Goal: Communication & Community: Share content

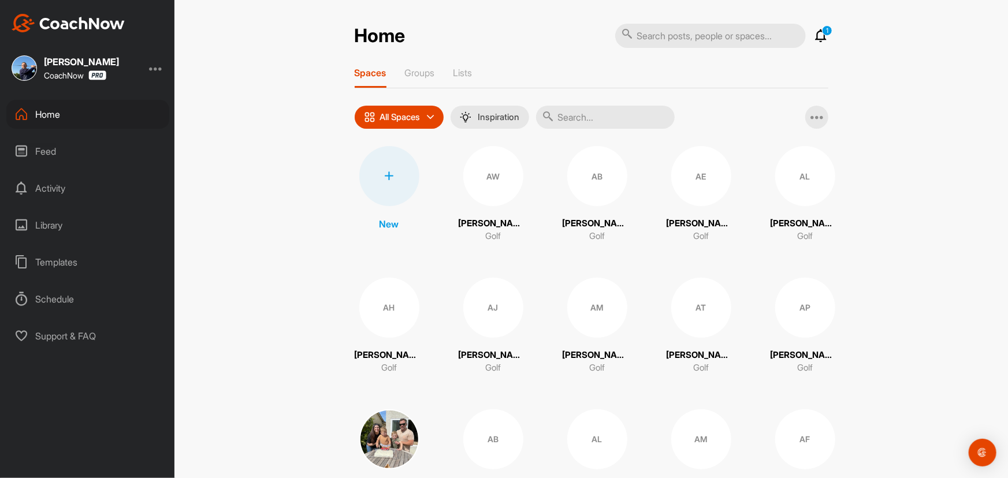
click at [595, 120] on input "text" at bounding box center [605, 117] width 139 height 23
click at [604, 117] on input "text" at bounding box center [605, 117] width 139 height 23
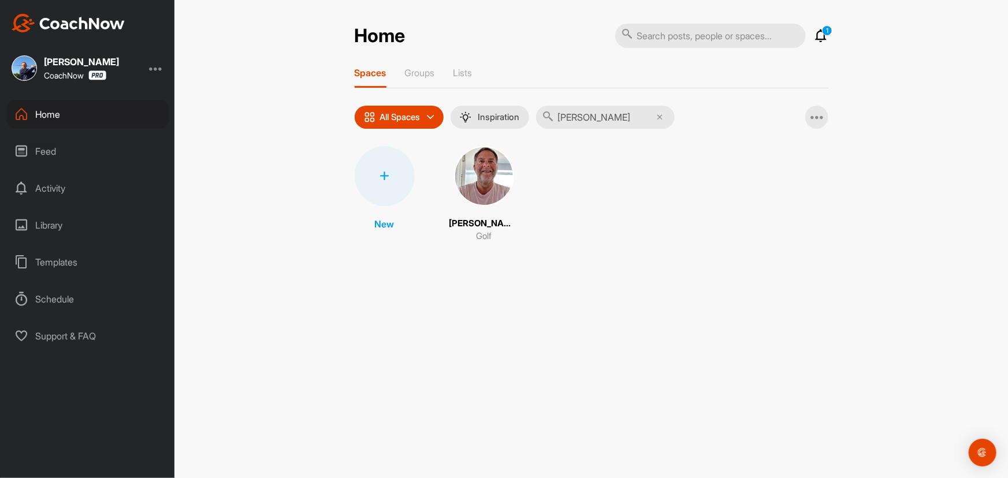
type input "[PERSON_NAME]"
click at [481, 178] on img at bounding box center [484, 176] width 60 height 60
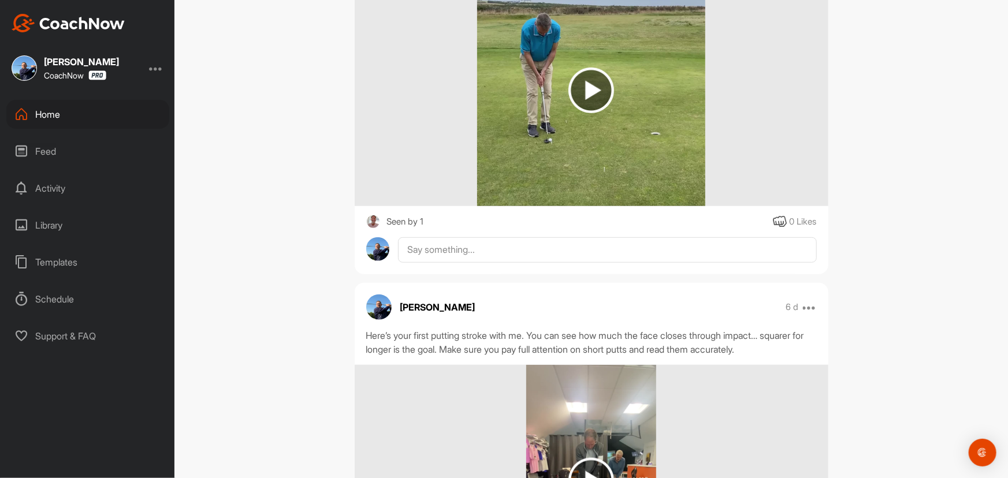
scroll to position [105, 0]
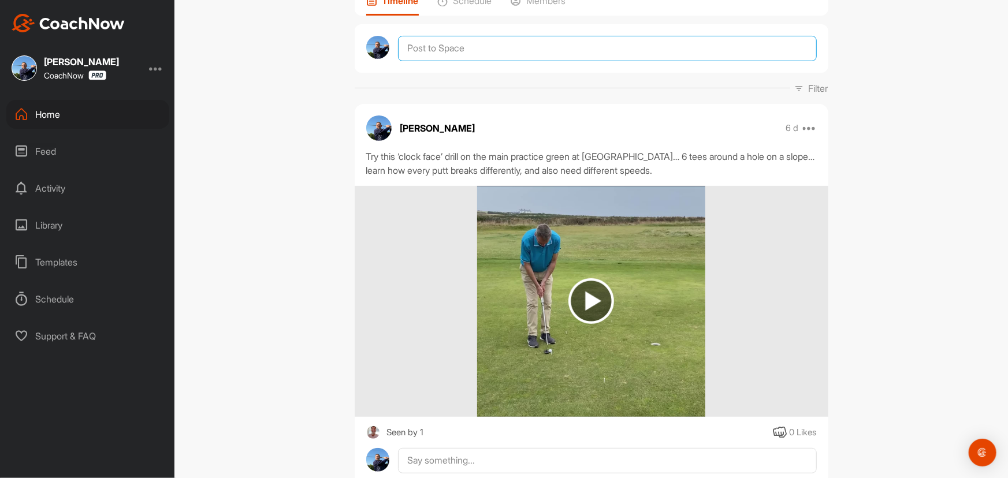
click at [445, 49] on textarea at bounding box center [607, 48] width 418 height 25
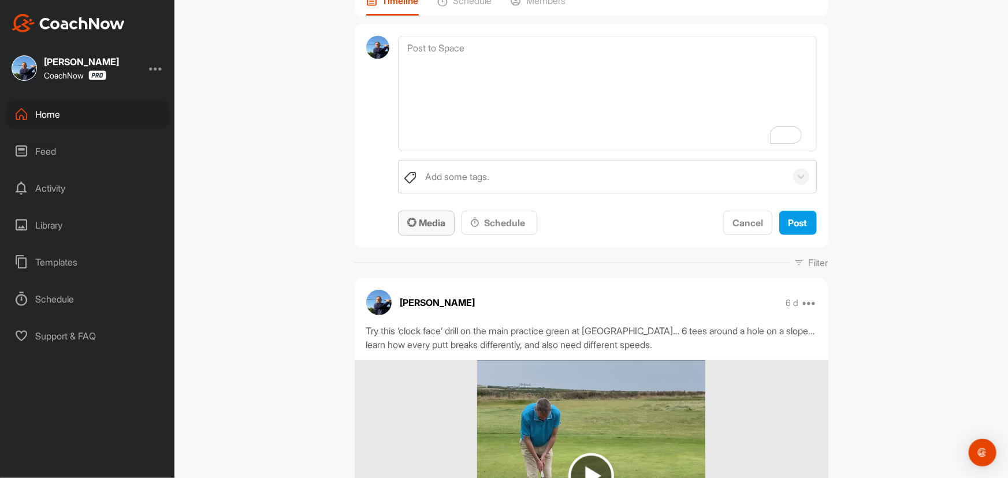
click at [427, 223] on span "Media" at bounding box center [426, 223] width 38 height 12
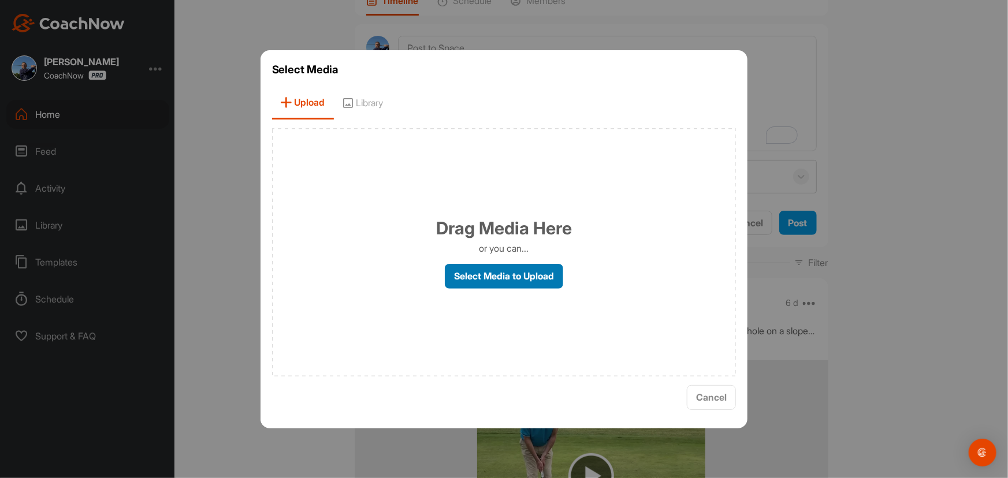
click at [501, 277] on label "Select Media to Upload" at bounding box center [504, 276] width 118 height 25
click at [0, 0] on input "Select Media to Upload" at bounding box center [0, 0] width 0 height 0
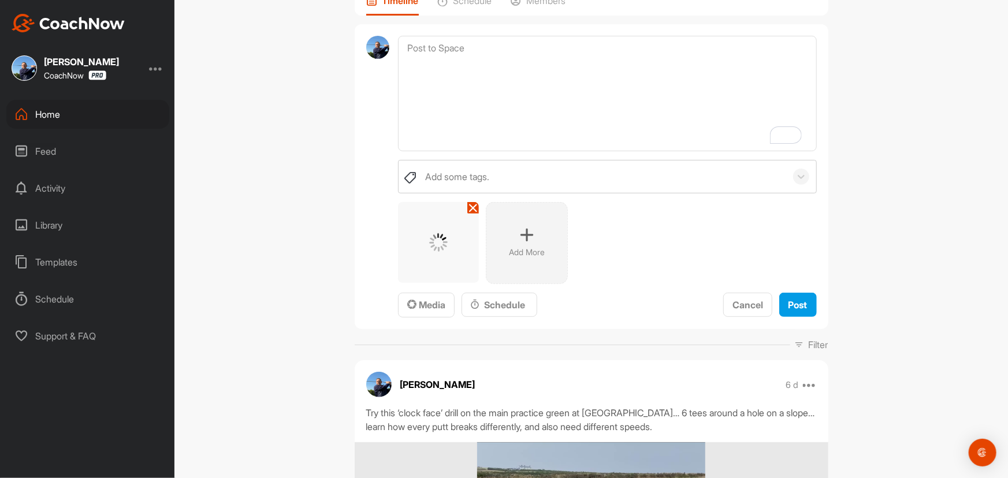
click at [525, 233] on icon at bounding box center [527, 235] width 14 height 14
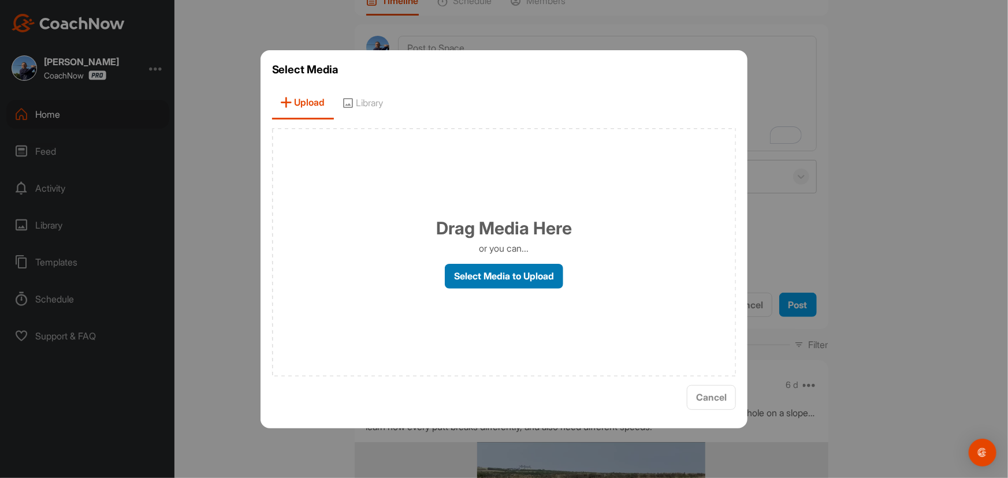
click at [468, 284] on label "Select Media to Upload" at bounding box center [504, 276] width 118 height 25
click at [0, 0] on input "Select Media to Upload" at bounding box center [0, 0] width 0 height 0
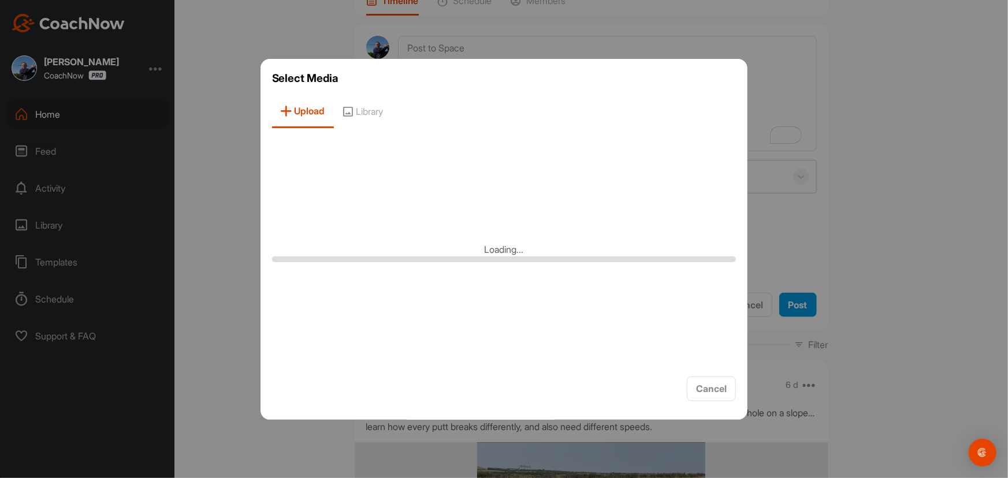
click at [769, 60] on div at bounding box center [504, 239] width 1008 height 478
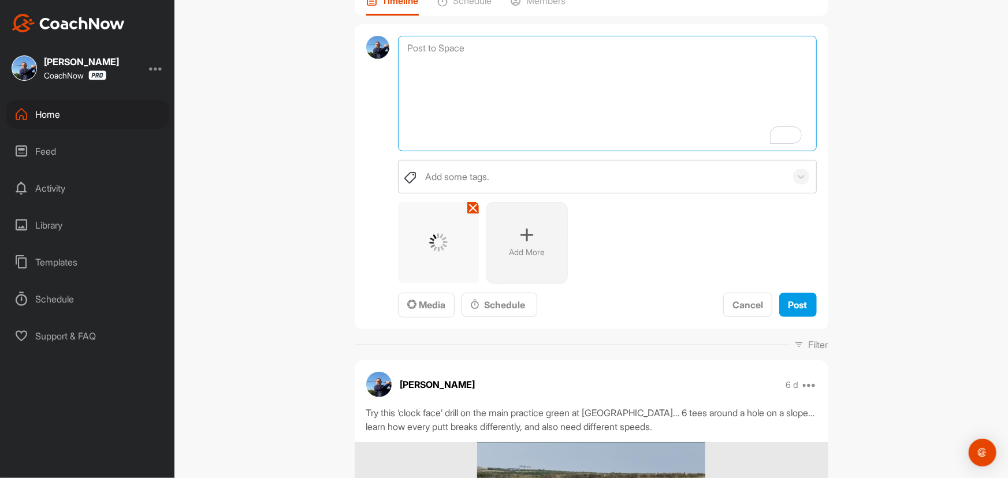
click at [490, 48] on textarea "To enrich screen reader interactions, please activate Accessibility in Grammarl…" at bounding box center [607, 94] width 418 height 116
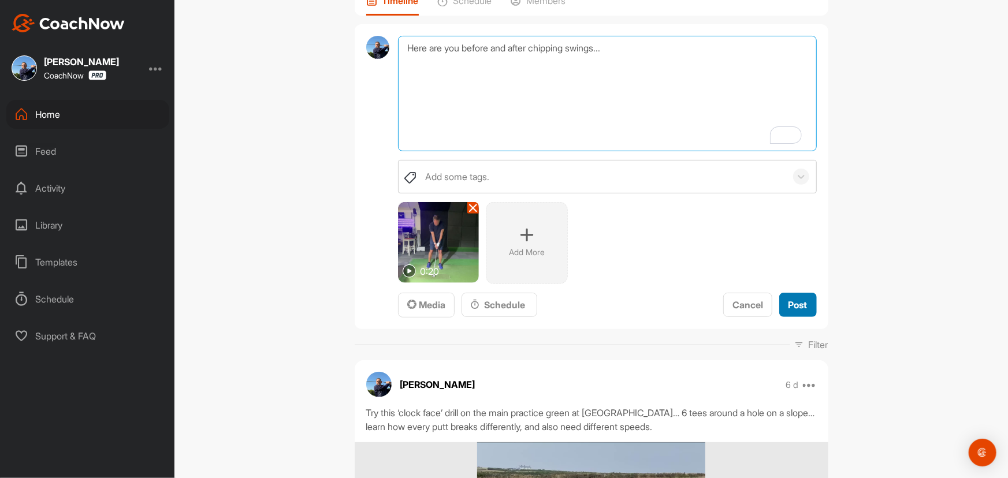
type textarea "Here are you before and after chipping swings..."
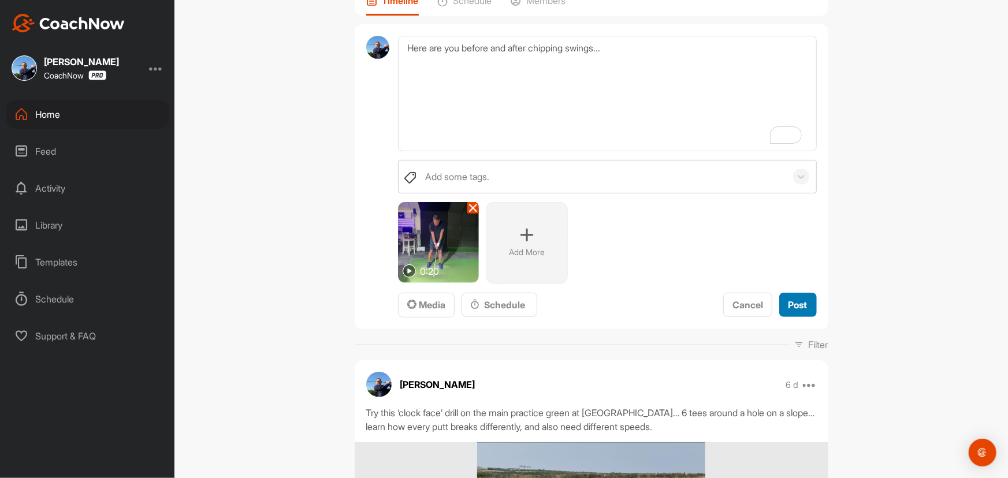
click at [798, 303] on span "Post" at bounding box center [797, 305] width 19 height 12
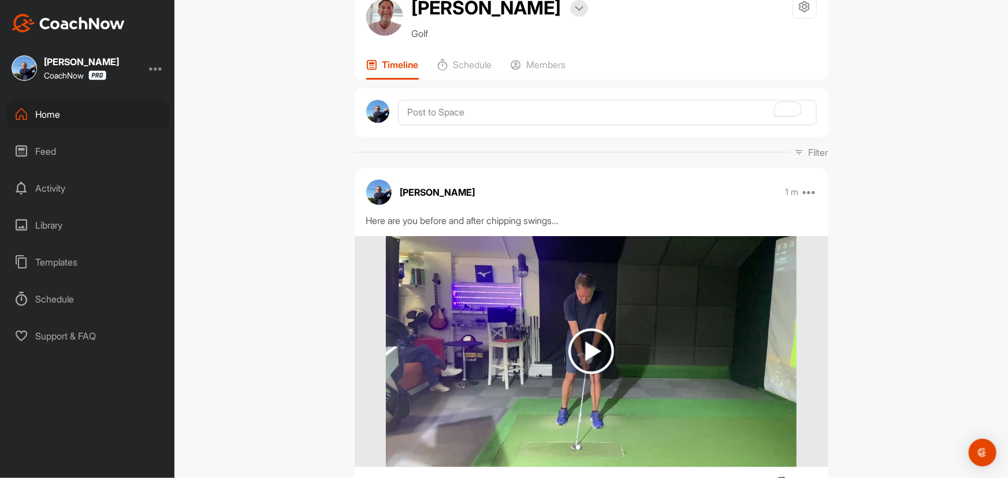
scroll to position [104, 0]
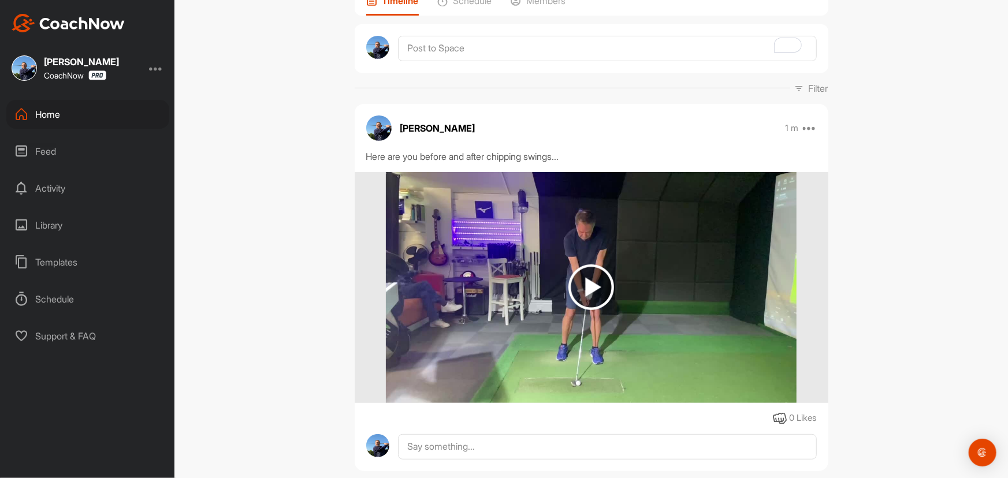
click at [580, 286] on img at bounding box center [591, 288] width 46 height 46
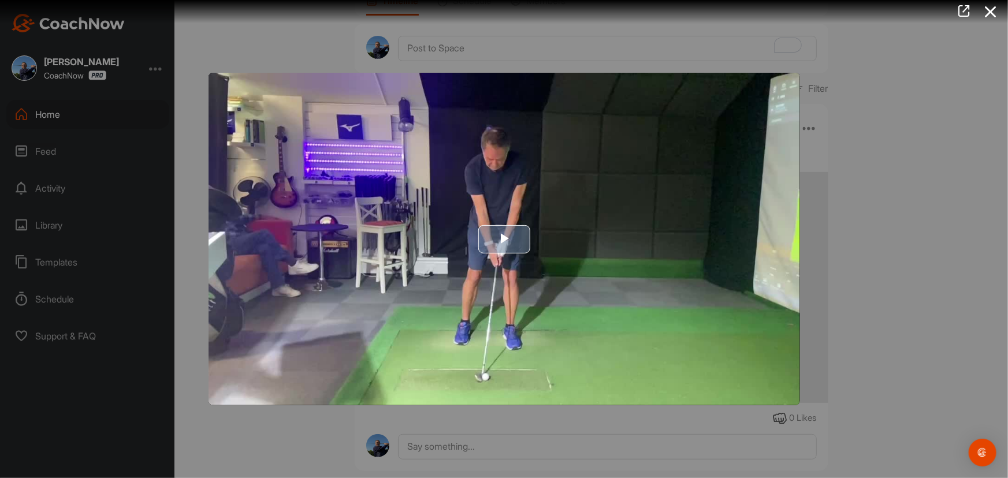
click at [504, 239] on span "Video Player" at bounding box center [504, 239] width 0 height 0
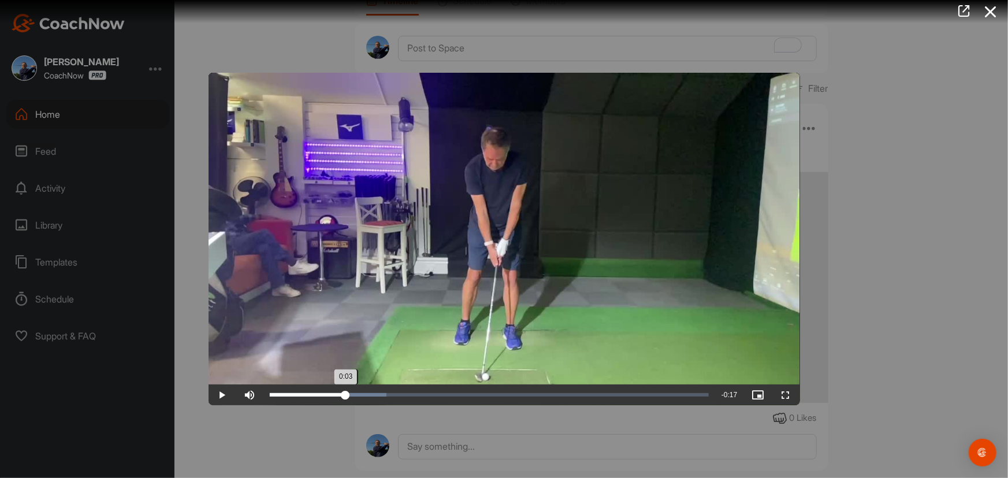
drag, startPoint x: 346, startPoint y: 397, endPoint x: 359, endPoint y: 393, distance: 13.9
click at [346, 396] on div "Loaded : 26.67% 0:03 0:03" at bounding box center [489, 395] width 451 height 21
click at [379, 392] on div "Loaded : 26.67% 0:04 0:03" at bounding box center [489, 395] width 451 height 21
click at [427, 393] on div "0:07" at bounding box center [427, 394] width 1 height 3
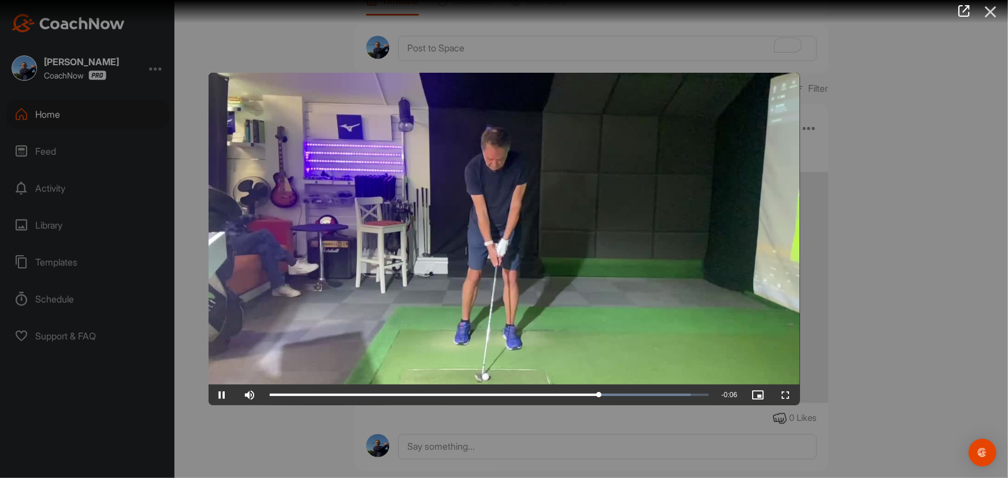
click at [992, 12] on icon at bounding box center [990, 11] width 27 height 21
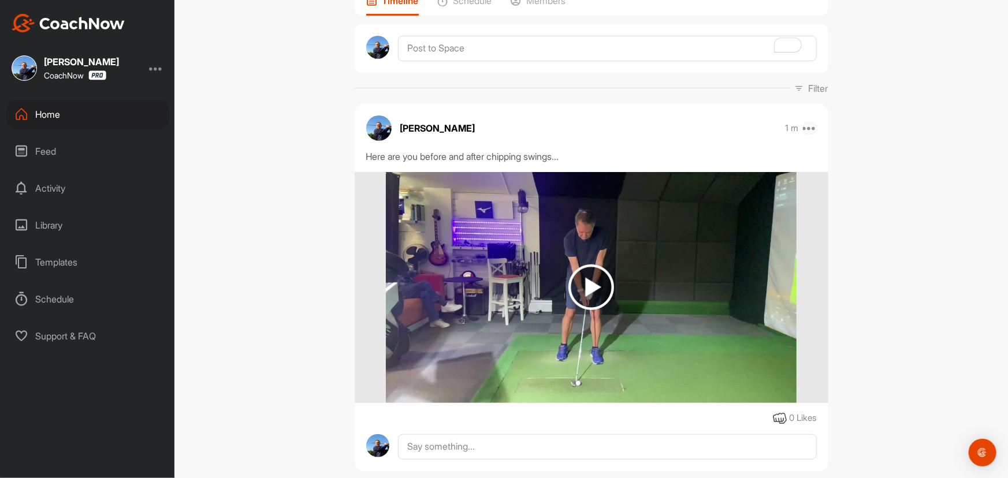
click at [805, 126] on icon at bounding box center [810, 128] width 14 height 14
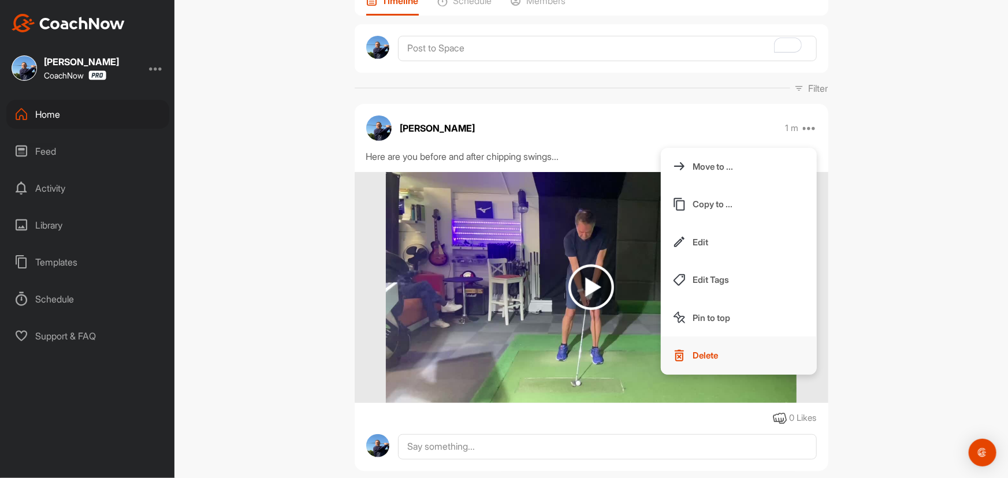
click at [702, 351] on p "Delete" at bounding box center [705, 355] width 25 height 12
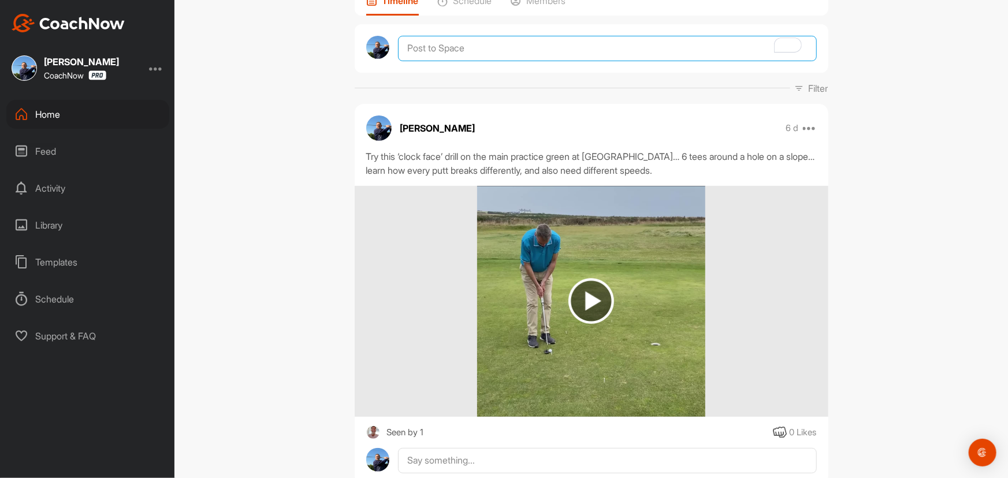
click at [478, 47] on textarea "To enrich screen reader interactions, please activate Accessibility in Grammarl…" at bounding box center [607, 48] width 418 height 25
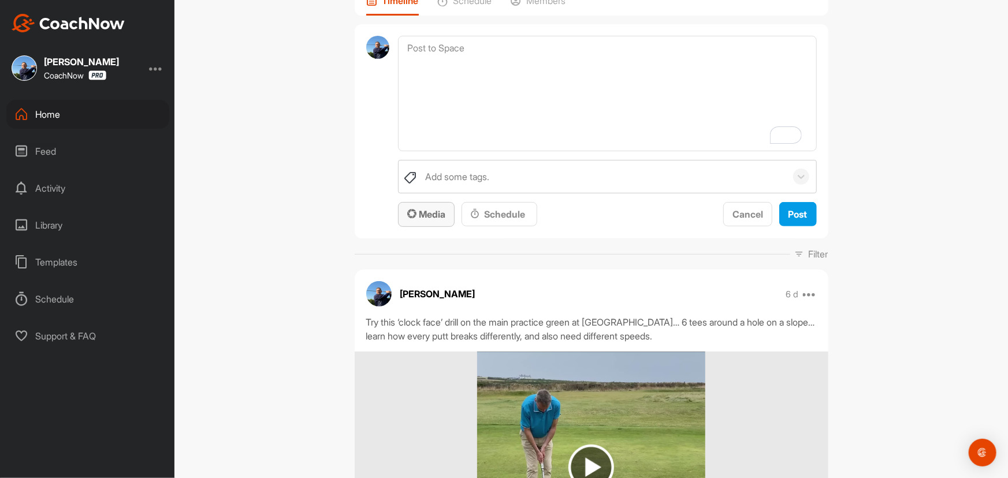
click at [439, 215] on span "Media" at bounding box center [426, 214] width 38 height 12
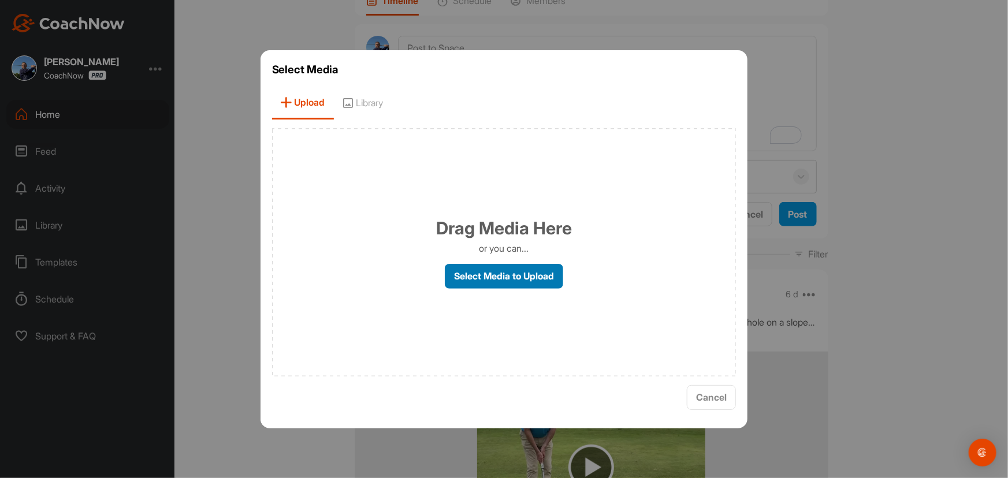
click at [520, 274] on label "Select Media to Upload" at bounding box center [504, 276] width 118 height 25
click at [0, 0] on input "Select Media to Upload" at bounding box center [0, 0] width 0 height 0
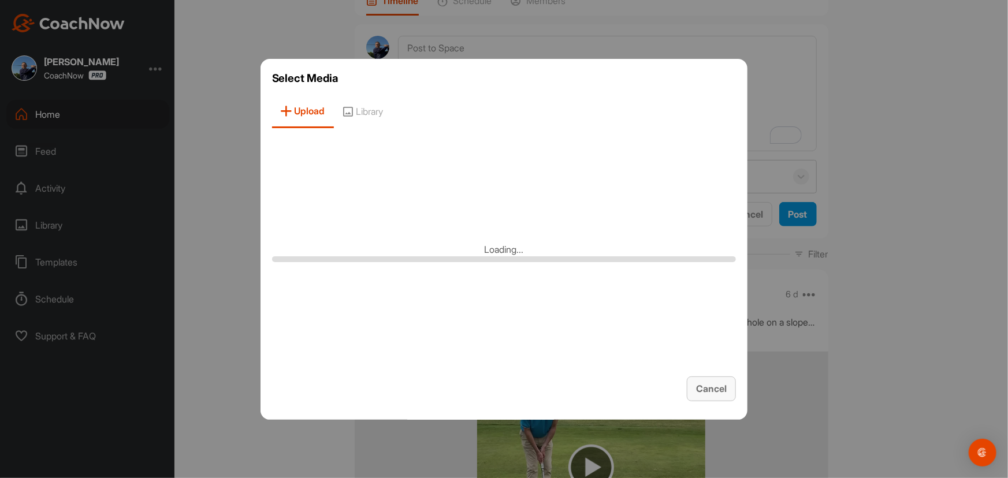
click at [724, 393] on span "Cancel" at bounding box center [711, 389] width 31 height 12
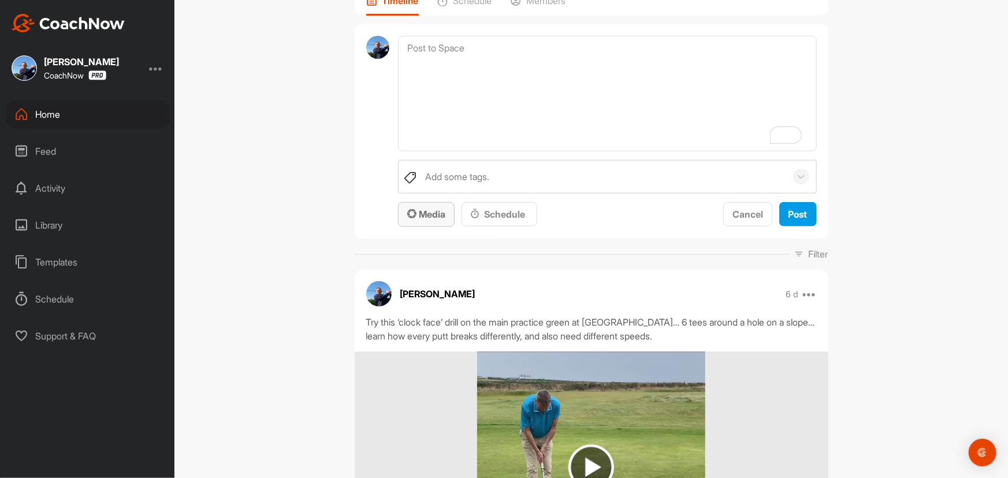
click at [431, 207] on div "Media" at bounding box center [426, 214] width 38 height 14
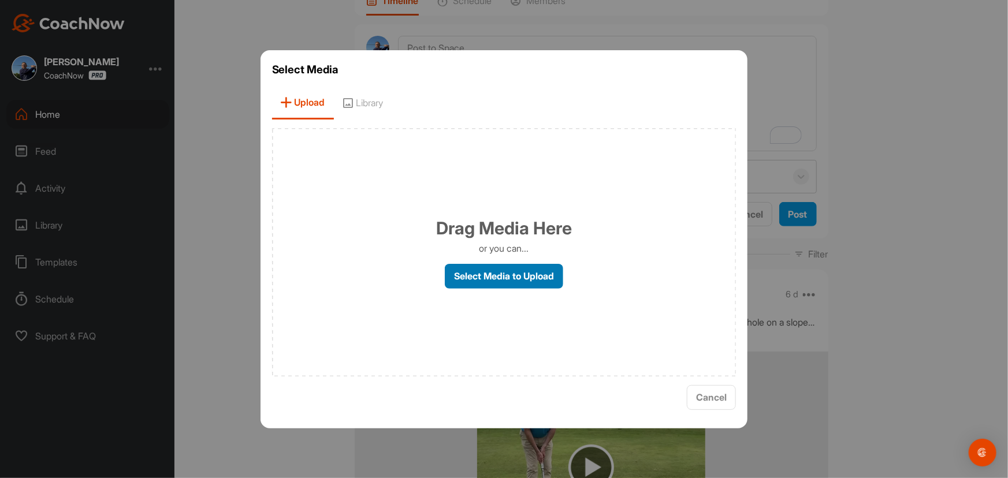
click at [529, 265] on label "Select Media to Upload" at bounding box center [504, 276] width 118 height 25
click at [0, 0] on input "Select Media to Upload" at bounding box center [0, 0] width 0 height 0
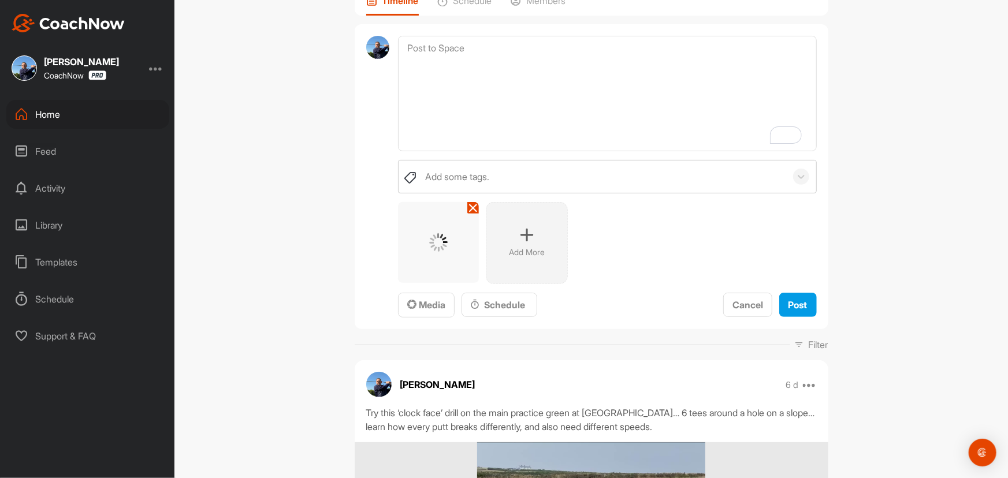
click at [523, 233] on icon at bounding box center [527, 235] width 14 height 14
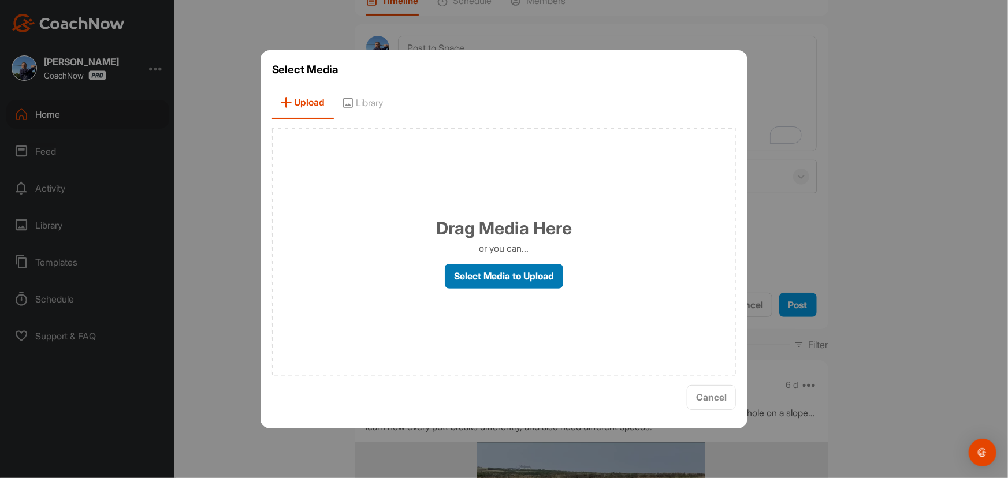
click at [512, 278] on label "Select Media to Upload" at bounding box center [504, 276] width 118 height 25
click at [0, 0] on input "Select Media to Upload" at bounding box center [0, 0] width 0 height 0
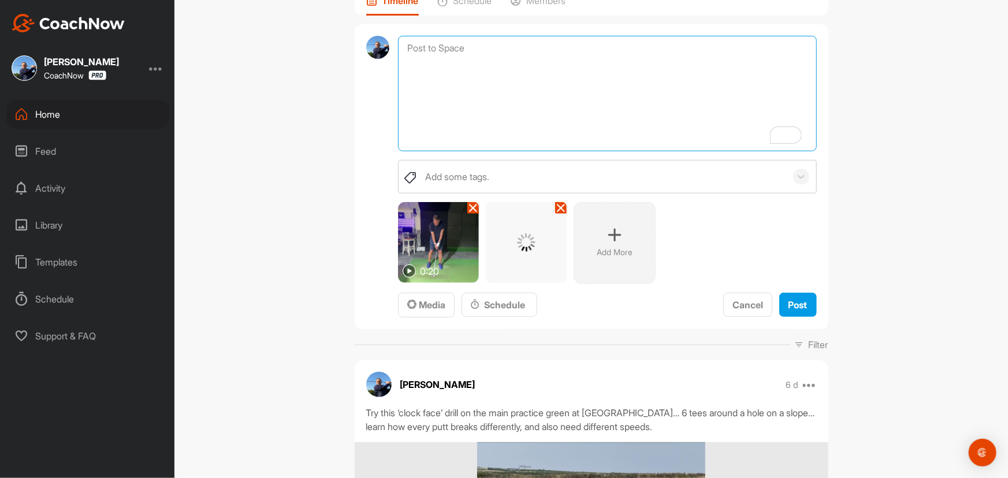
click at [491, 53] on textarea "To enrich screen reader interactions, please activate Accessibility in Grammarl…" at bounding box center [607, 94] width 418 height 116
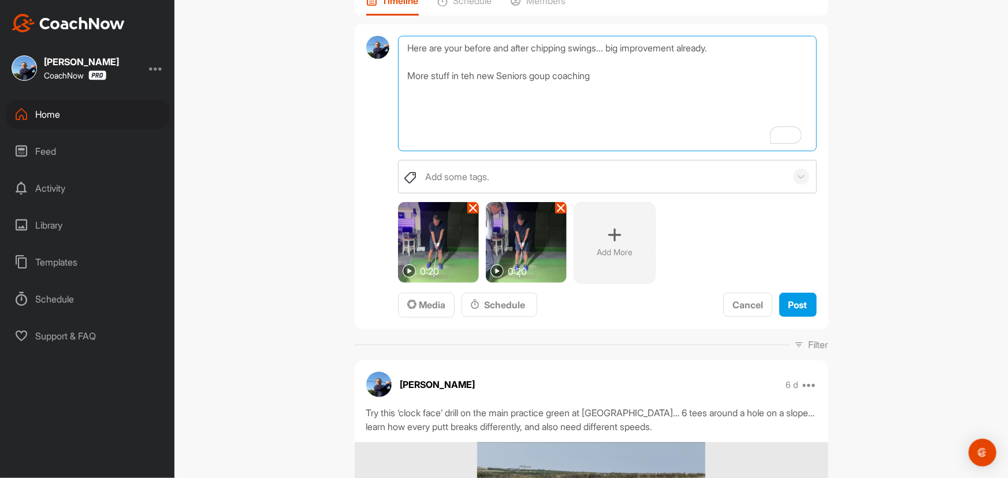
drag, startPoint x: 602, startPoint y: 77, endPoint x: 557, endPoint y: 74, distance: 45.7
click at [558, 73] on textarea "Here are your before and after chipping swings... big improvement already. More…" at bounding box center [607, 94] width 418 height 116
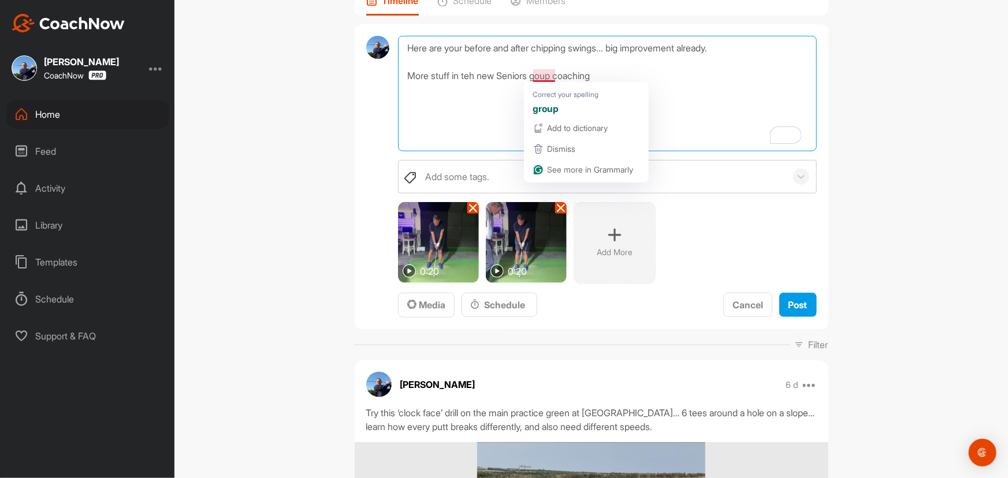
click at [532, 78] on textarea "Here are your before and after chipping swings... big improvement already. More…" at bounding box center [607, 94] width 418 height 116
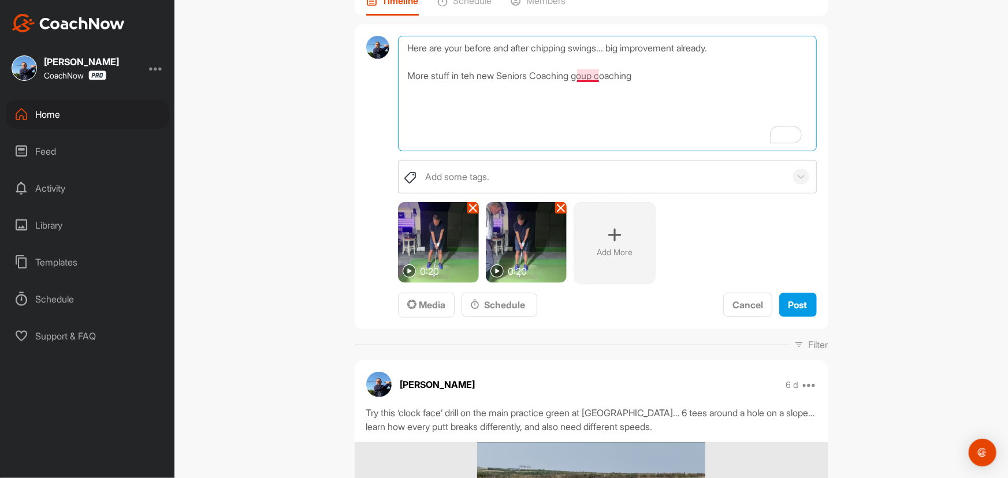
click at [580, 77] on textarea "Here are your before and after chipping swings... big improvement already. More…" at bounding box center [607, 94] width 418 height 116
drag, startPoint x: 650, startPoint y: 77, endPoint x: 603, endPoint y: 80, distance: 47.4
click at [603, 80] on textarea "Here are your before and after chipping swings... big improvement already. More…" at bounding box center [607, 94] width 418 height 116
click at [468, 69] on textarea "Here are your before and after chipping swings... big improvement already. More…" at bounding box center [607, 94] width 418 height 116
click at [452, 88] on textarea "Here are your before and after chipping swings... big improvement already. More…" at bounding box center [607, 94] width 418 height 116
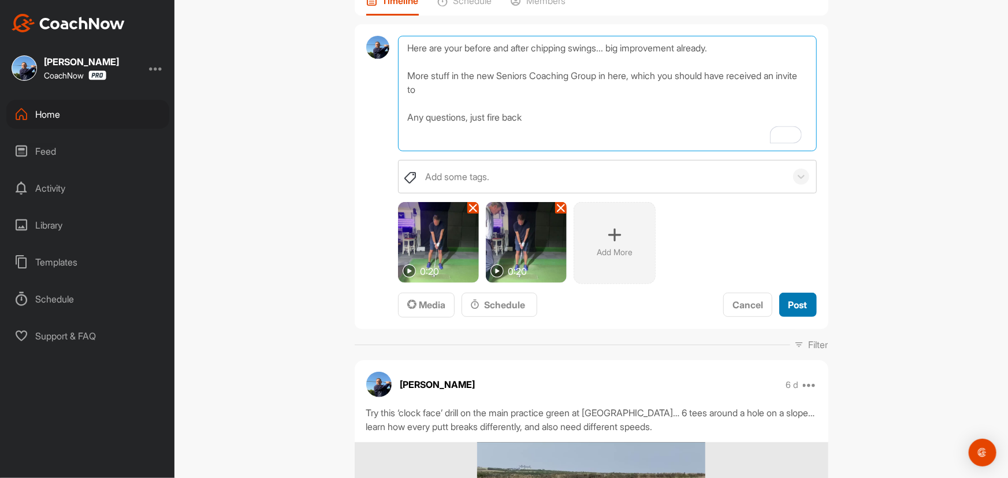
type textarea "Here are your before and after chipping swings... big improvement already. More…"
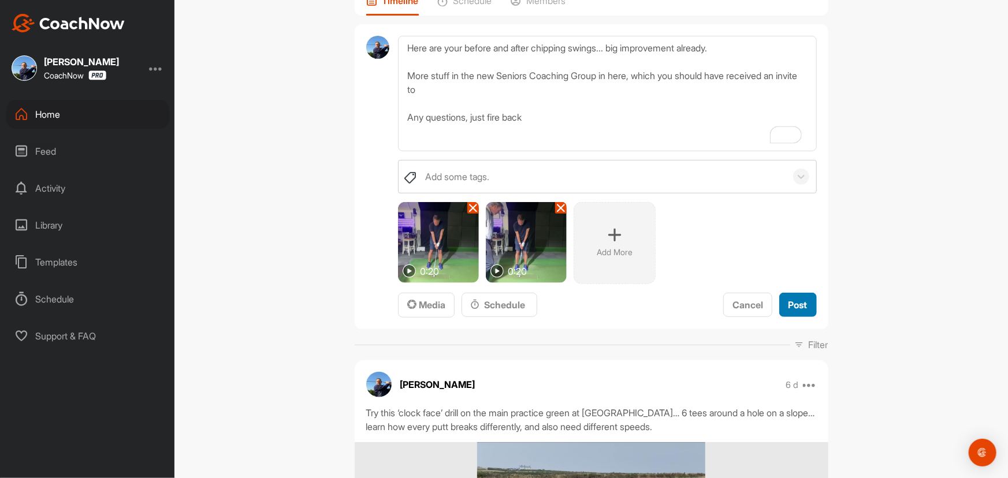
click at [797, 308] on span "Post" at bounding box center [797, 305] width 19 height 12
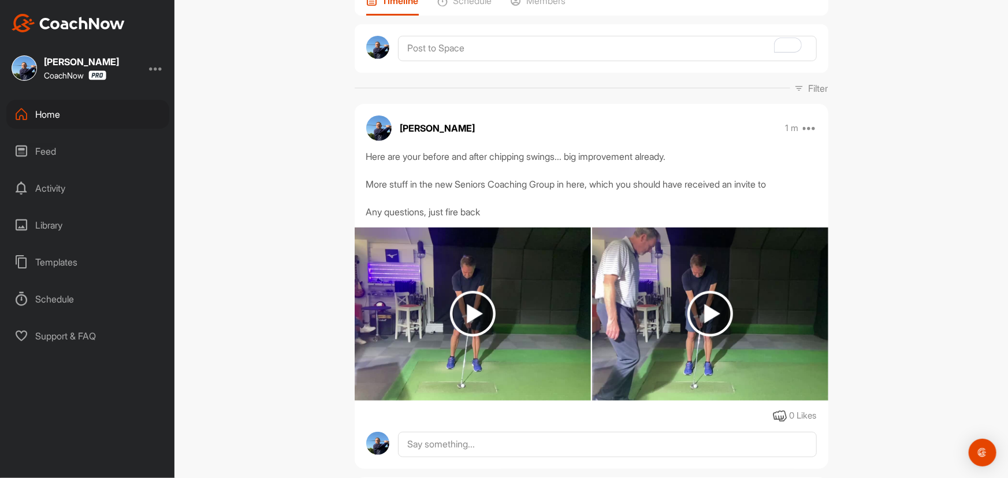
scroll to position [52, 0]
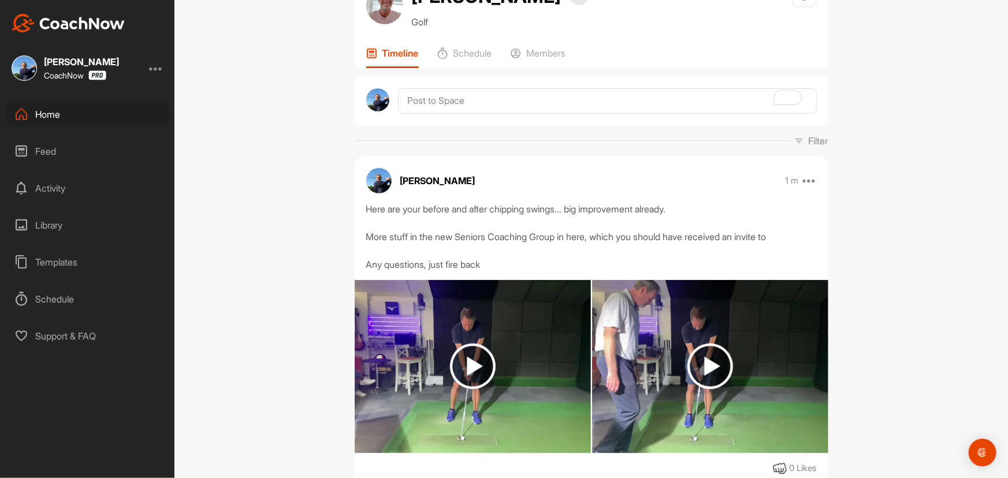
click at [56, 116] on div "Home" at bounding box center [87, 114] width 163 height 29
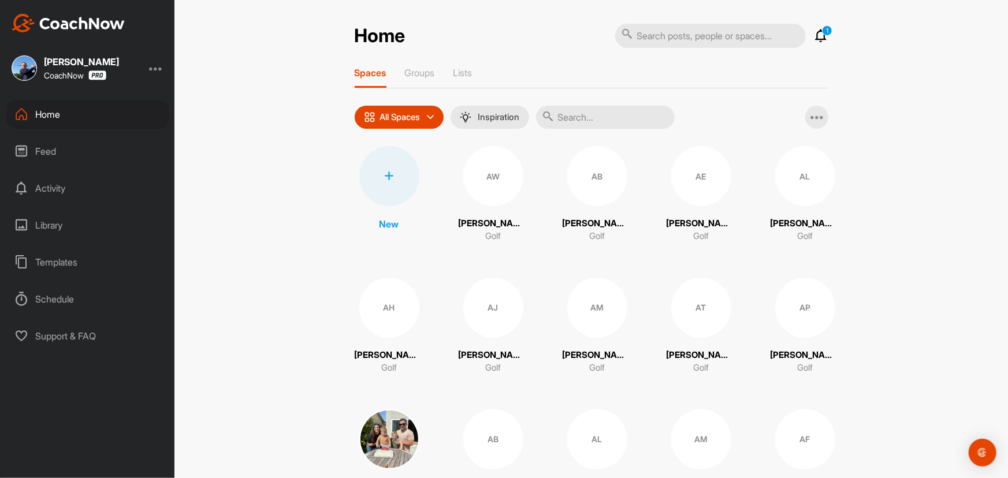
click at [598, 121] on input "text" at bounding box center [605, 117] width 139 height 23
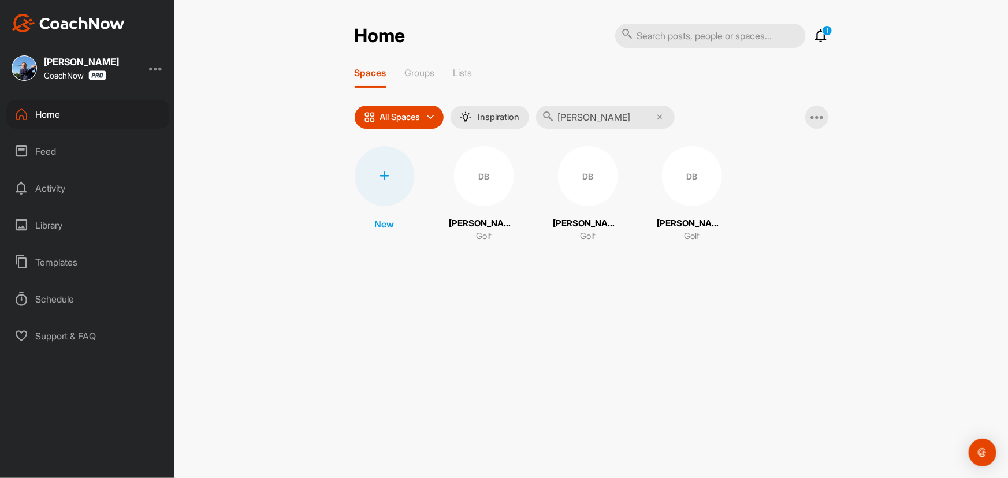
type input "[PERSON_NAME]"
click at [565, 175] on div "DB" at bounding box center [588, 176] width 60 height 60
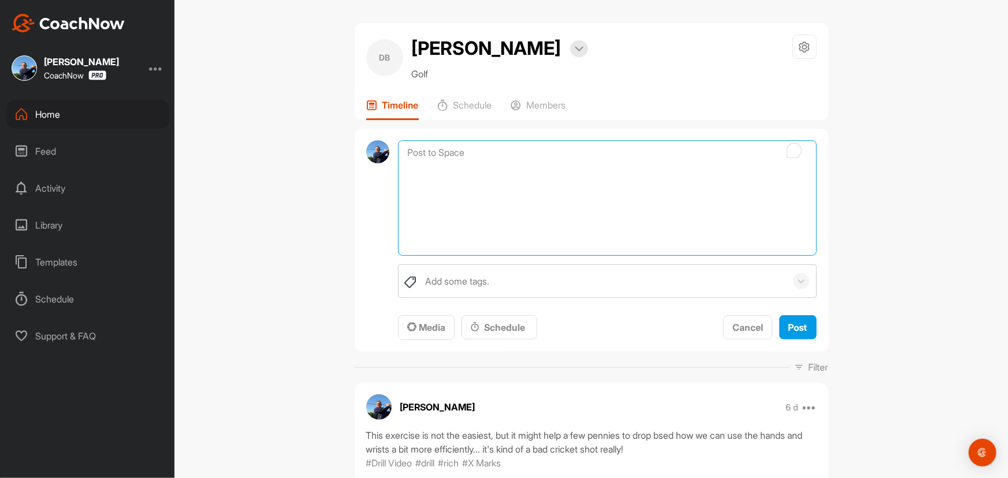
click at [478, 150] on textarea "To enrich screen reader interactions, please activate Accessibility in Grammarl…" at bounding box center [607, 198] width 418 height 116
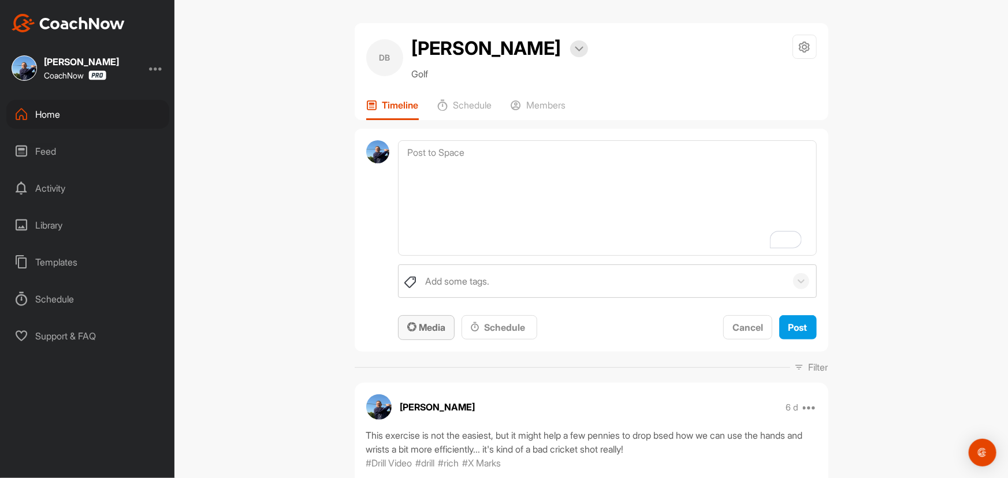
click at [424, 327] on span "Media" at bounding box center [426, 328] width 38 height 12
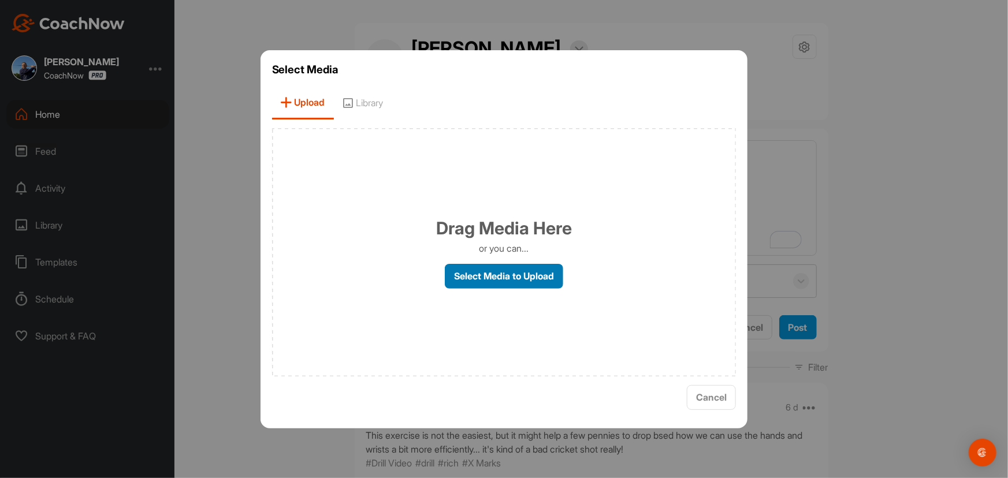
click at [493, 274] on label "Select Media to Upload" at bounding box center [504, 276] width 118 height 25
click at [0, 0] on input "Select Media to Upload" at bounding box center [0, 0] width 0 height 0
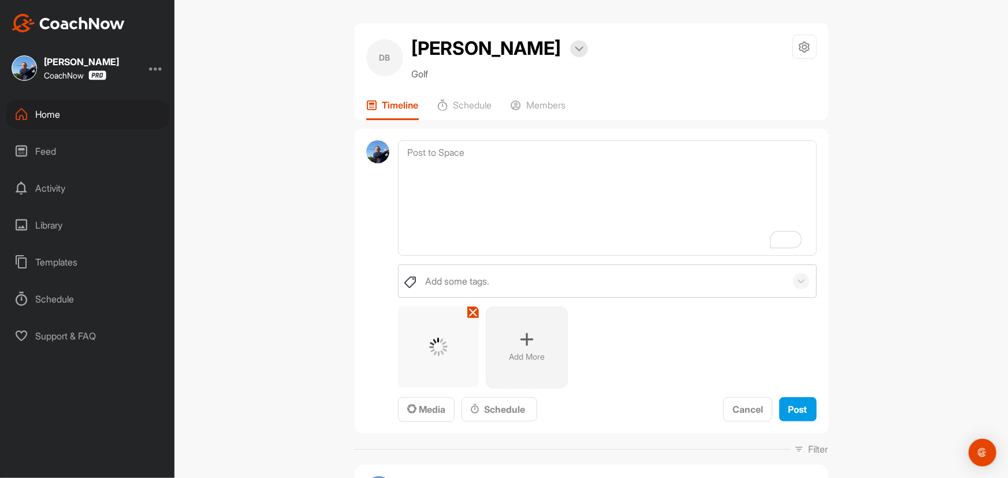
click at [526, 344] on icon at bounding box center [527, 340] width 14 height 14
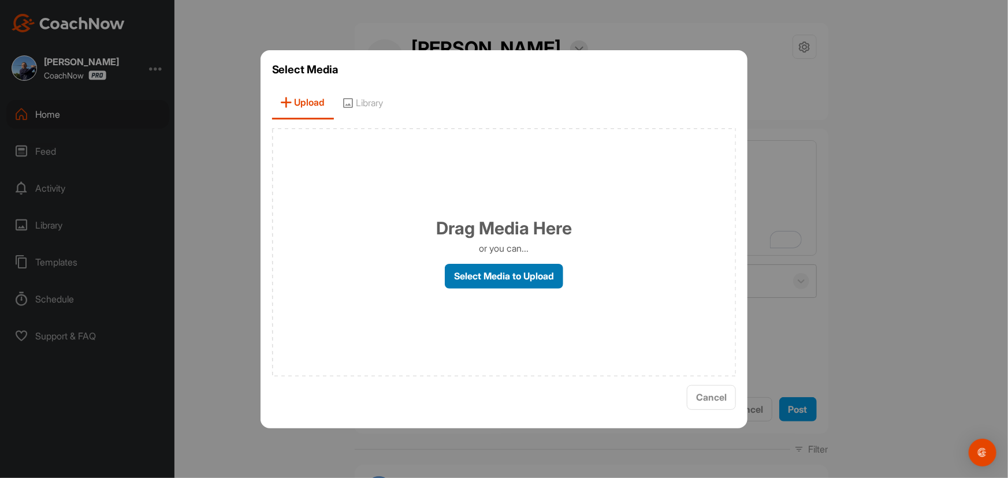
click at [502, 278] on label "Select Media to Upload" at bounding box center [504, 276] width 118 height 25
click at [0, 0] on input "Select Media to Upload" at bounding box center [0, 0] width 0 height 0
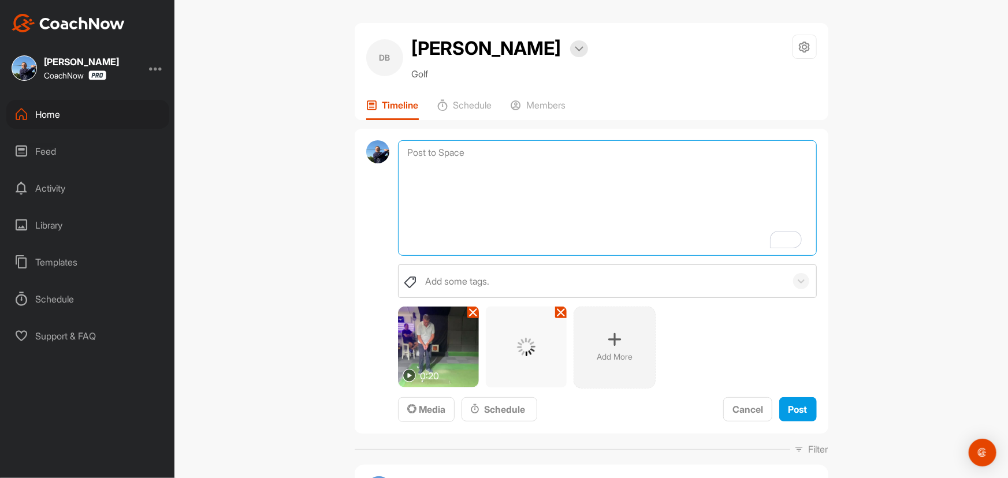
click at [457, 157] on textarea "To enrich screen reader interactions, please activate Accessibility in Grammarl…" at bounding box center [607, 198] width 418 height 116
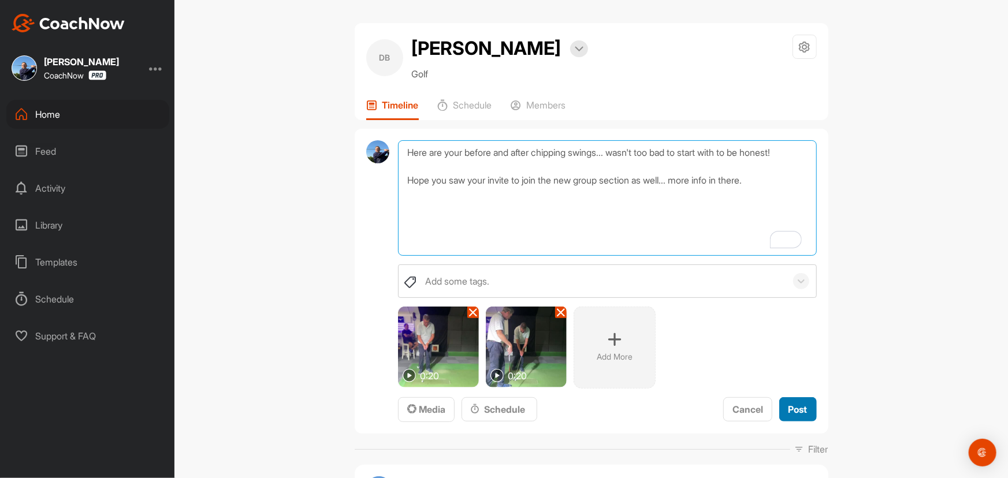
type textarea "Here are your before and after chipping swings... wasn't too bad to start with …"
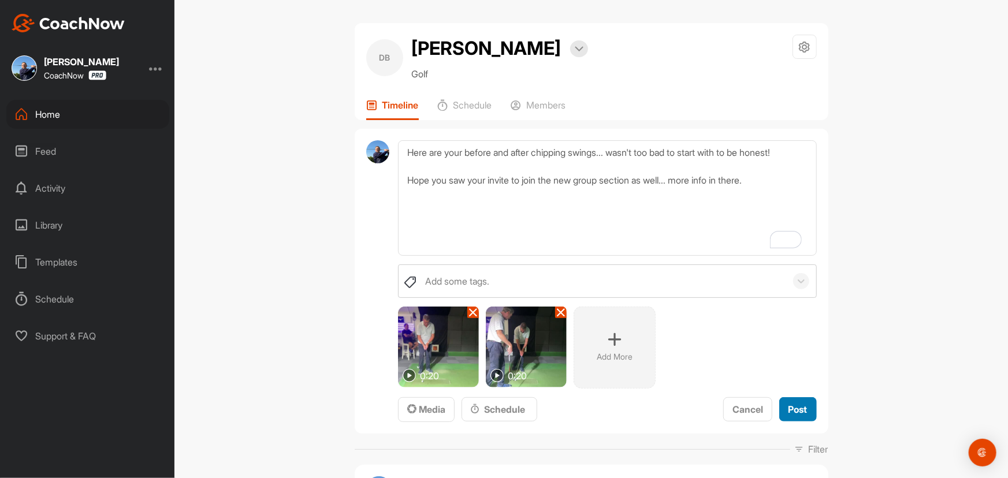
click at [799, 407] on span "Post" at bounding box center [797, 410] width 19 height 12
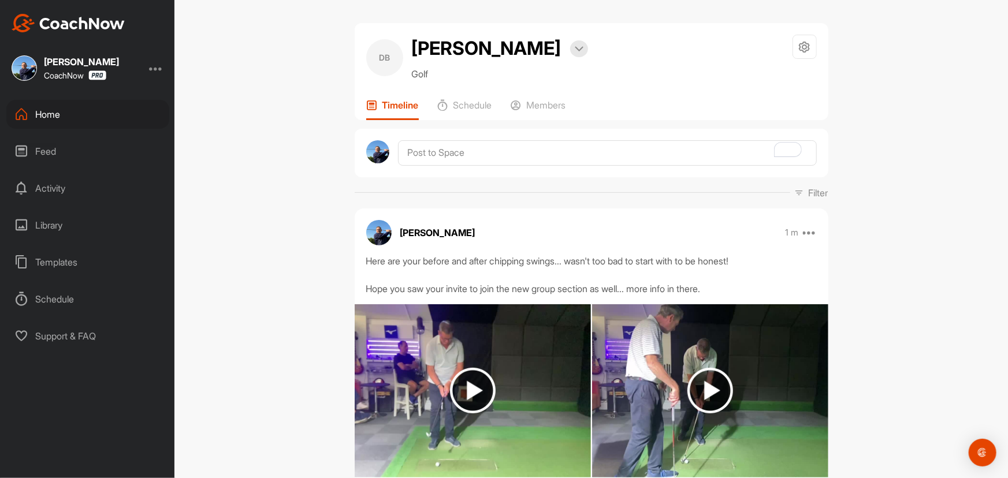
click at [50, 113] on div "Home" at bounding box center [87, 114] width 163 height 29
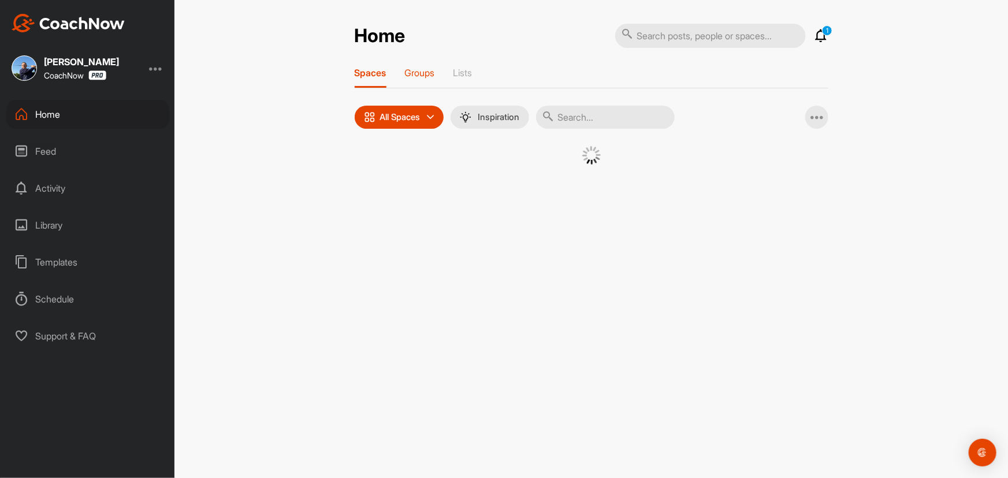
click at [424, 73] on p "Groups" at bounding box center [420, 73] width 30 height 12
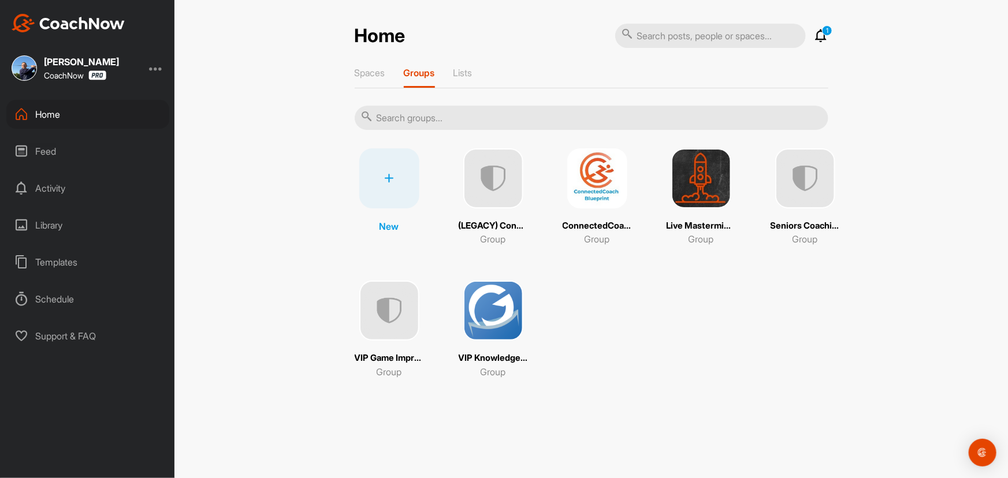
click at [803, 175] on img at bounding box center [805, 178] width 60 height 60
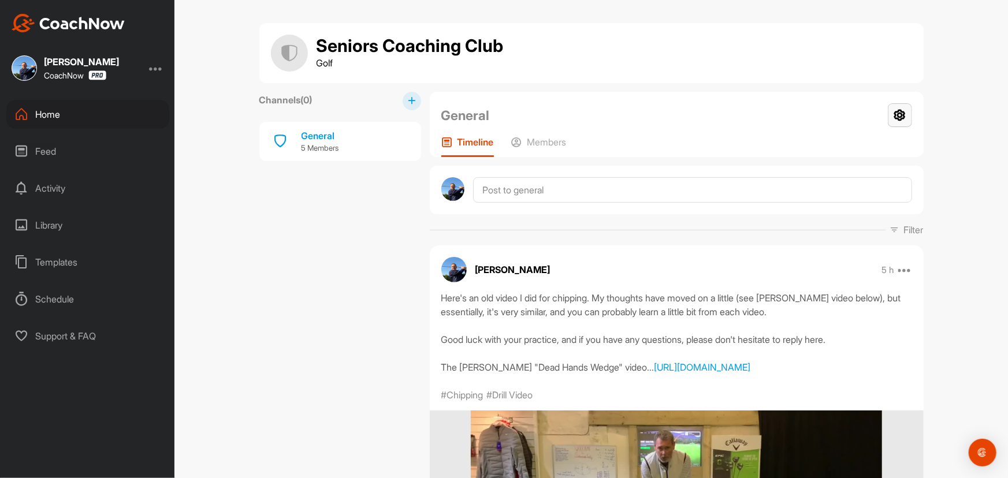
click at [893, 114] on icon at bounding box center [900, 115] width 24 height 24
click at [852, 148] on li "Group Settings" at bounding box center [865, 148] width 94 height 37
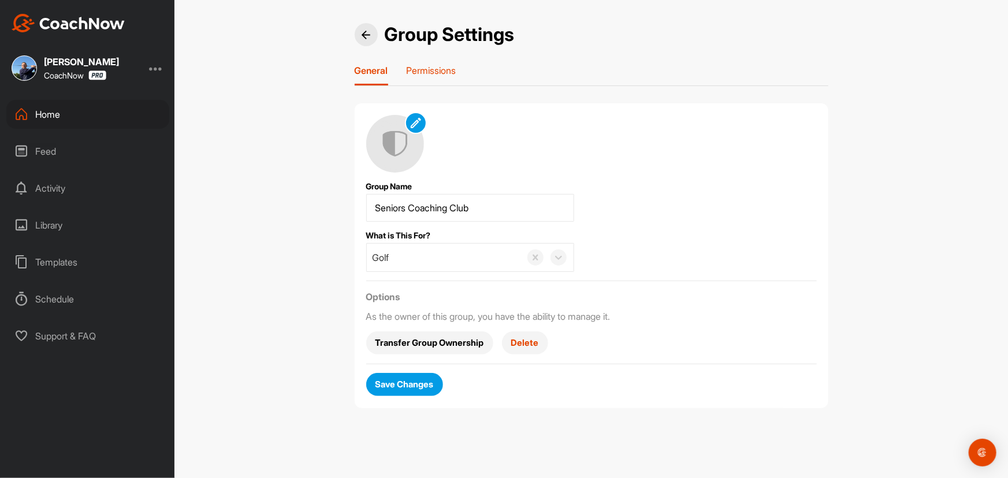
click at [434, 73] on p "Permissions" at bounding box center [432, 71] width 50 height 12
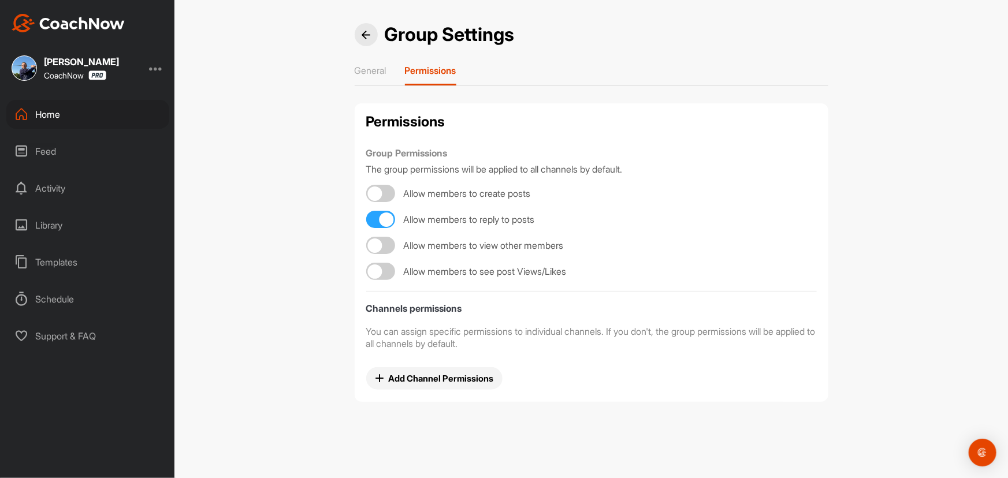
click at [386, 190] on div at bounding box center [380, 193] width 29 height 17
checkbox input "true"
click at [385, 244] on div at bounding box center [380, 245] width 29 height 17
checkbox input "true"
click at [386, 269] on div at bounding box center [380, 271] width 29 height 17
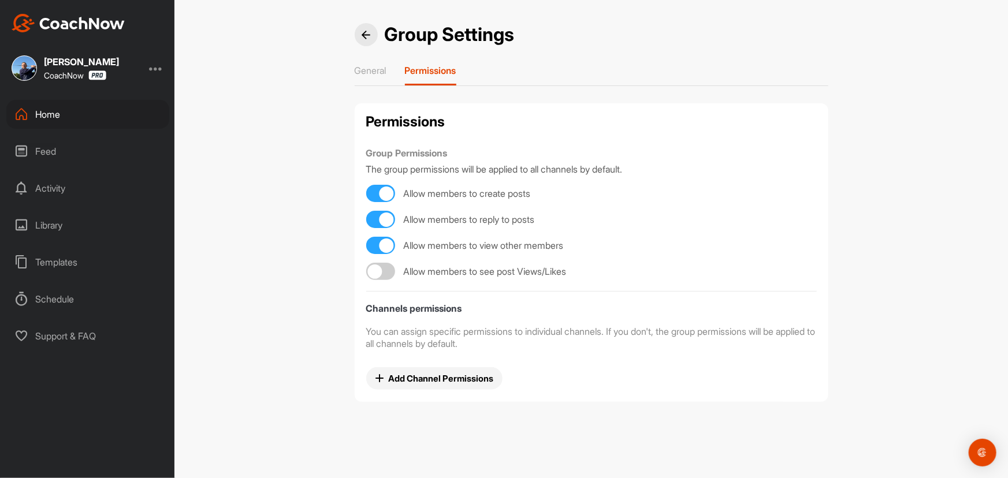
checkbox input "true"
click at [379, 65] on p "General" at bounding box center [371, 71] width 32 height 12
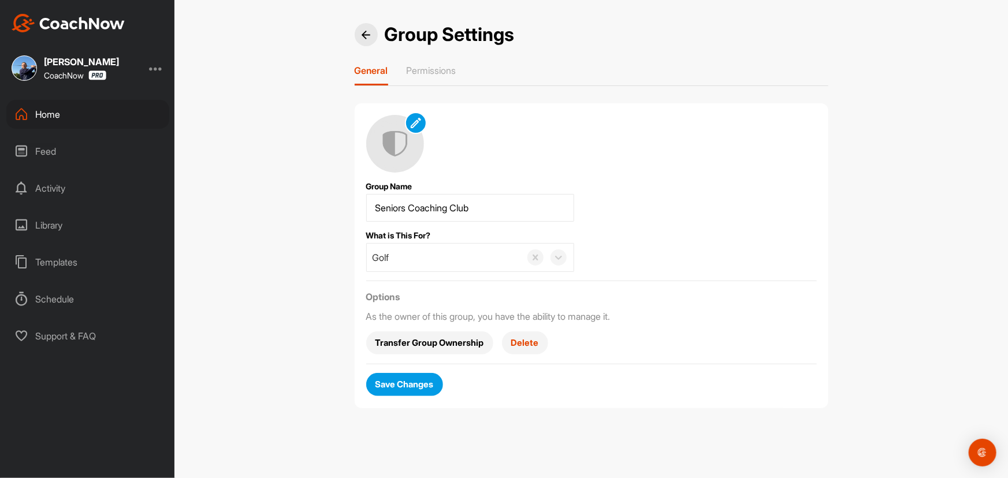
click at [365, 34] on img at bounding box center [366, 35] width 9 height 9
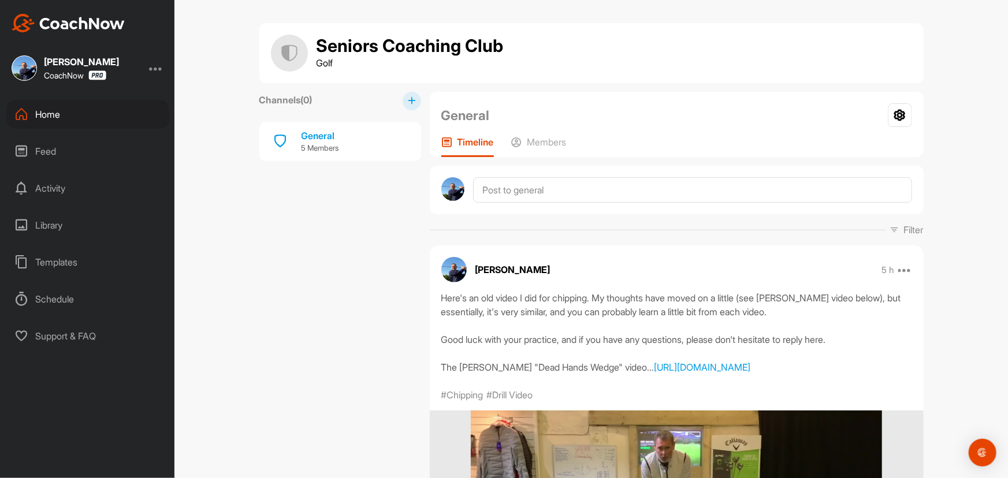
click at [61, 116] on div "Home" at bounding box center [87, 114] width 163 height 29
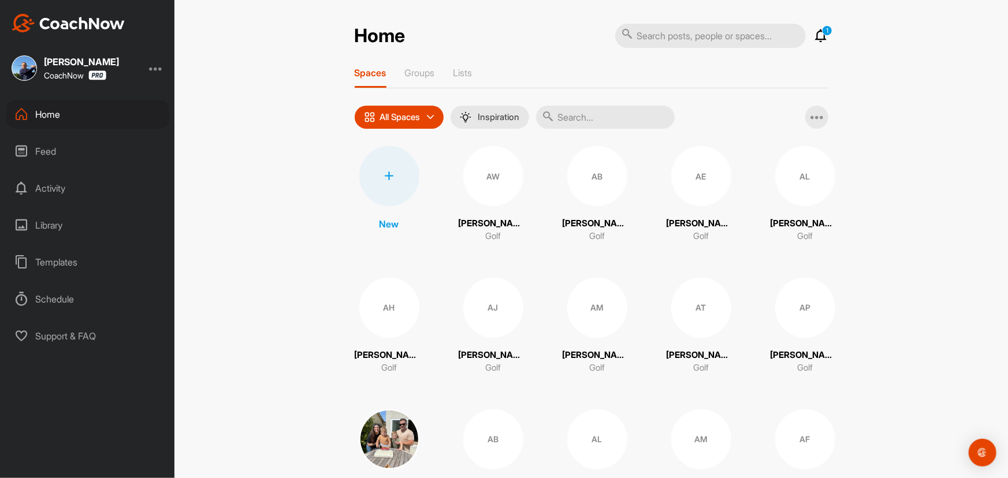
click at [608, 117] on input "text" at bounding box center [605, 117] width 139 height 23
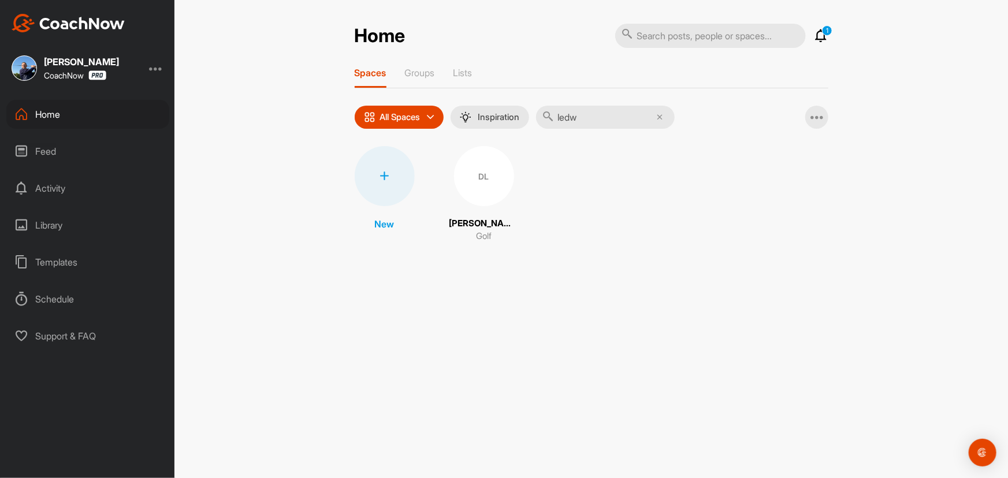
type input "ledw"
click at [489, 179] on div "DL" at bounding box center [484, 176] width 60 height 60
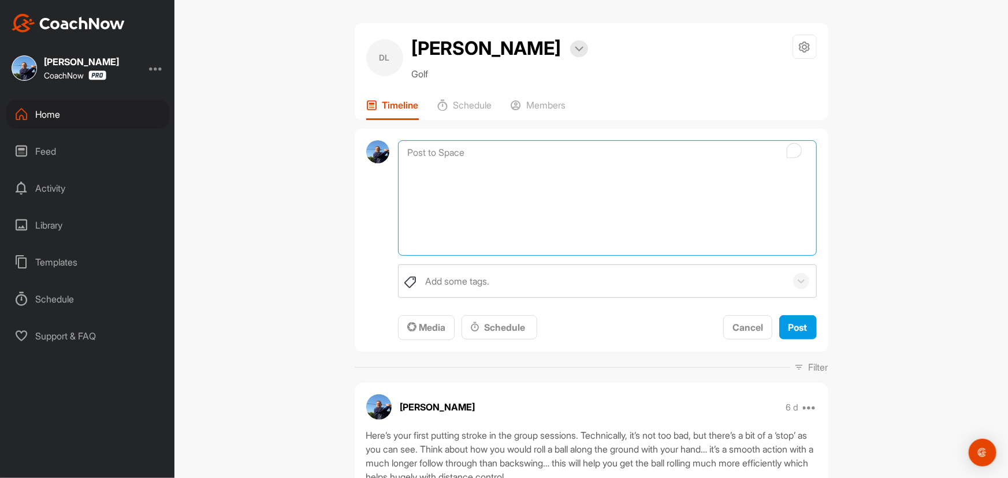
click at [508, 151] on textarea "To enrich screen reader interactions, please activate Accessibility in Grammarl…" at bounding box center [607, 198] width 418 height 116
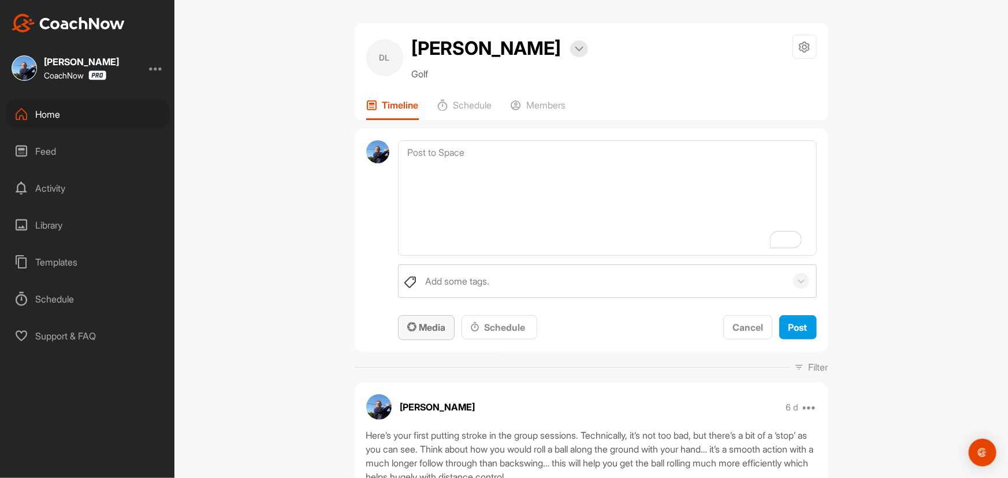
click at [424, 335] on button "Media" at bounding box center [426, 327] width 57 height 25
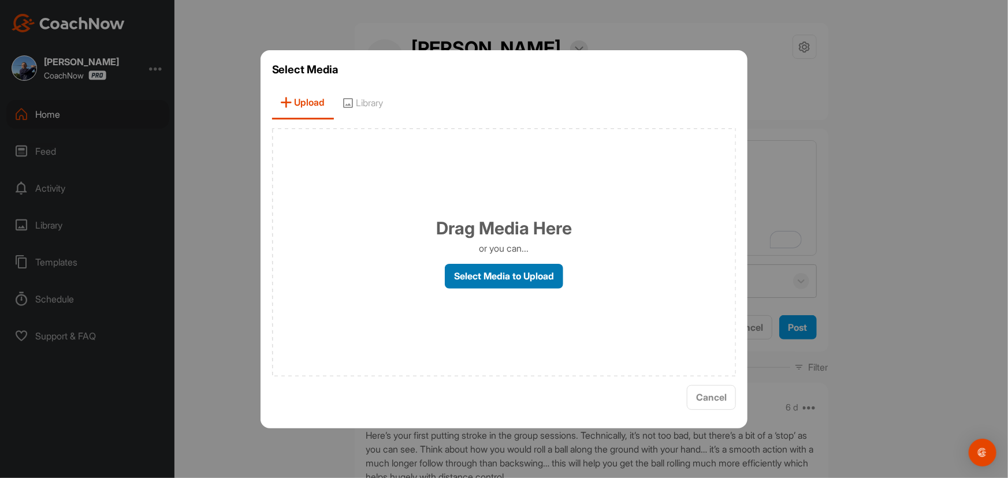
click at [505, 277] on label "Select Media to Upload" at bounding box center [504, 276] width 118 height 25
click at [0, 0] on input "Select Media to Upload" at bounding box center [0, 0] width 0 height 0
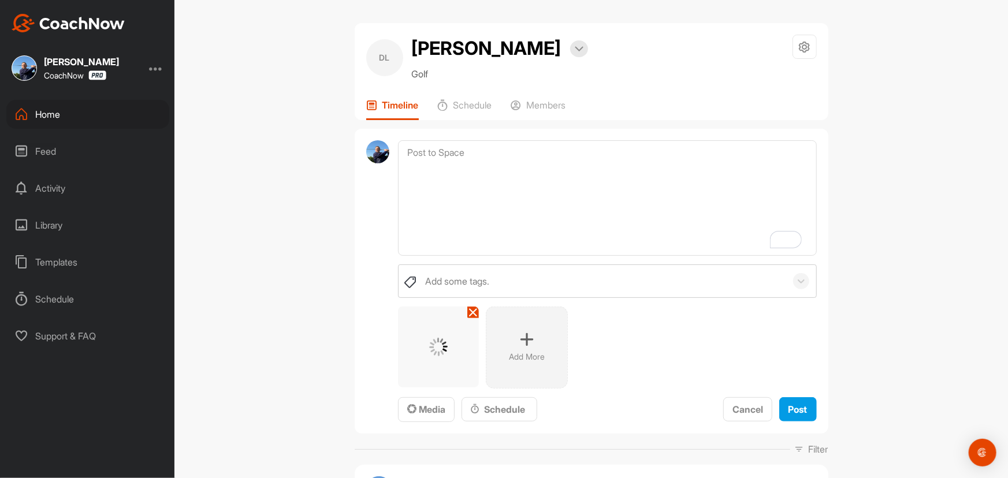
click at [525, 344] on icon at bounding box center [527, 340] width 14 height 14
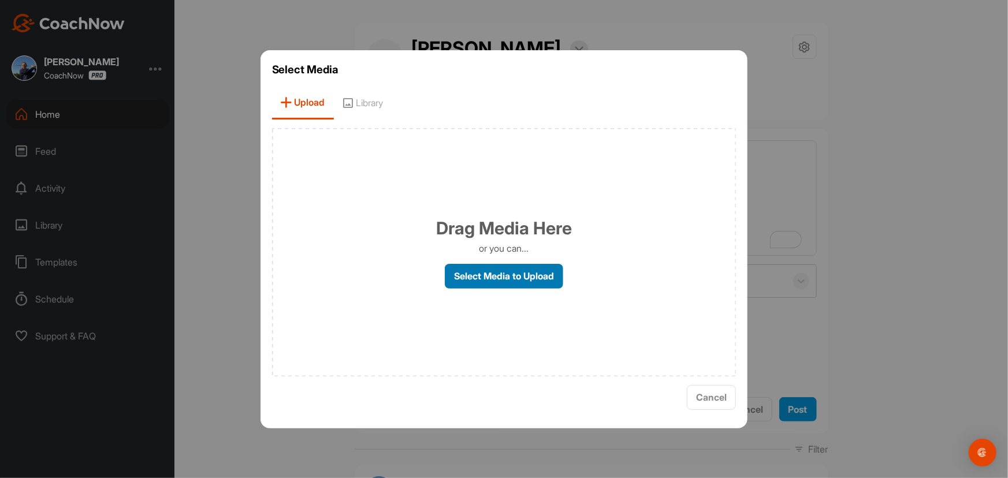
click at [535, 286] on label "Select Media to Upload" at bounding box center [504, 276] width 118 height 25
click at [0, 0] on input "Select Media to Upload" at bounding box center [0, 0] width 0 height 0
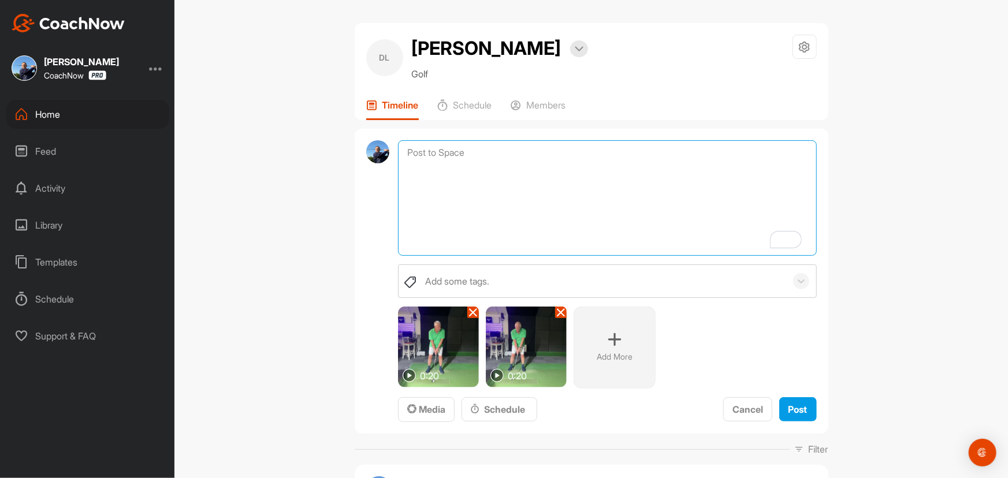
click at [456, 161] on textarea "To enrich screen reader interactions, please activate Accessibility in Grammarl…" at bounding box center [607, 198] width 418 height 116
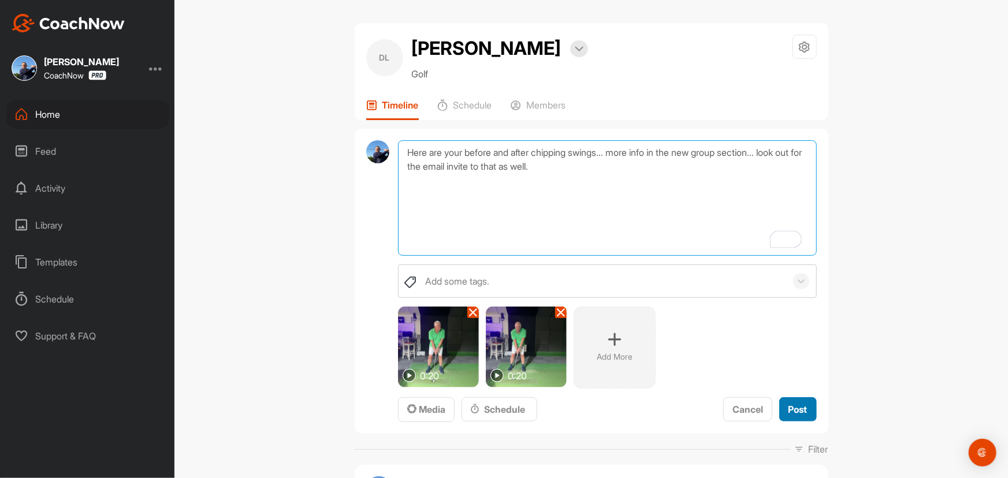
type textarea "Here are your before and after chipping swings... more info in the new group se…"
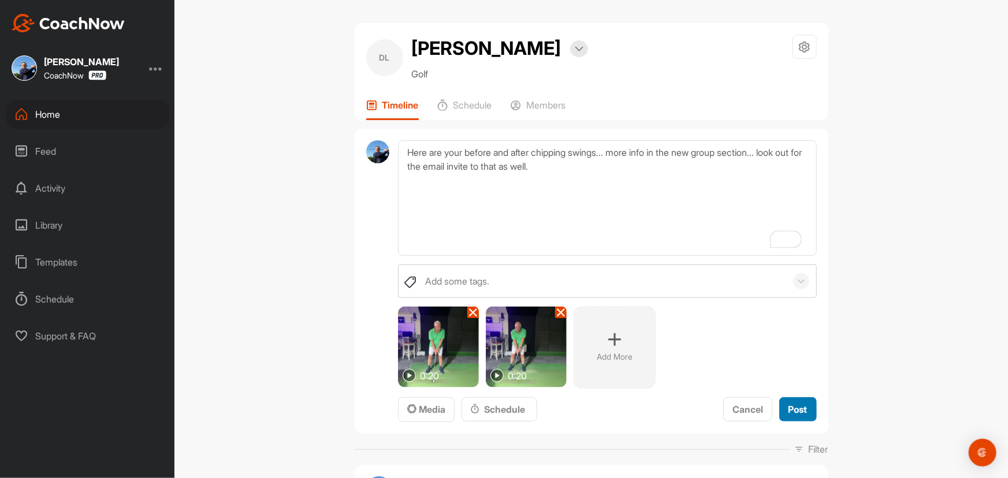
click at [790, 410] on span "Post" at bounding box center [797, 410] width 19 height 12
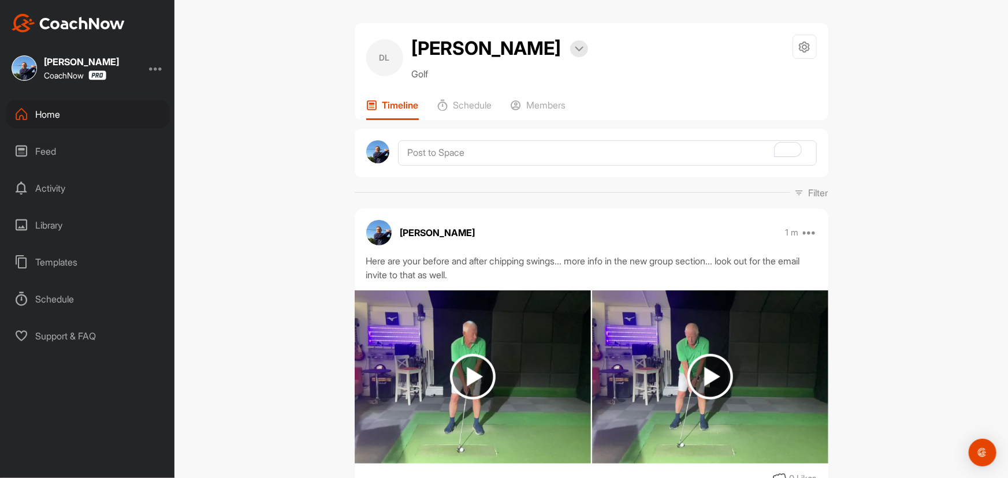
click at [478, 375] on img at bounding box center [473, 377] width 46 height 46
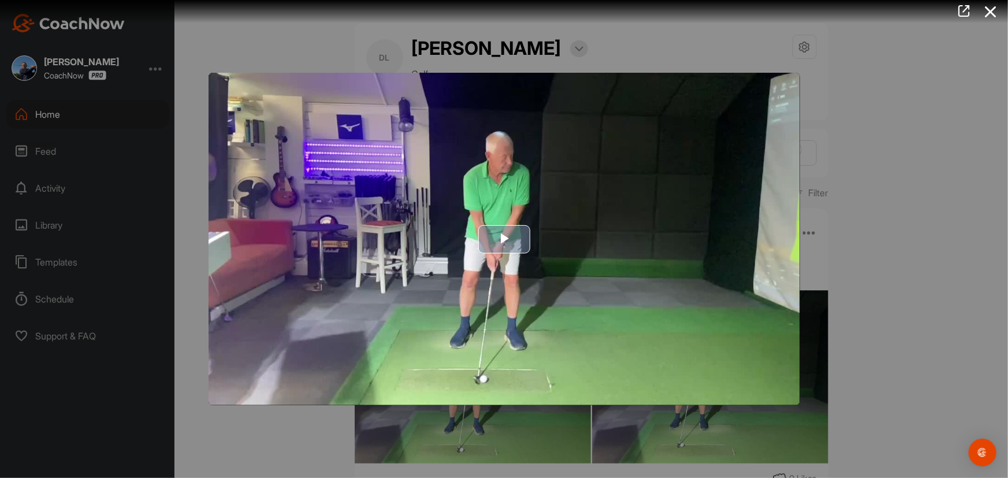
click at [504, 239] on span "Video Player" at bounding box center [504, 239] width 0 height 0
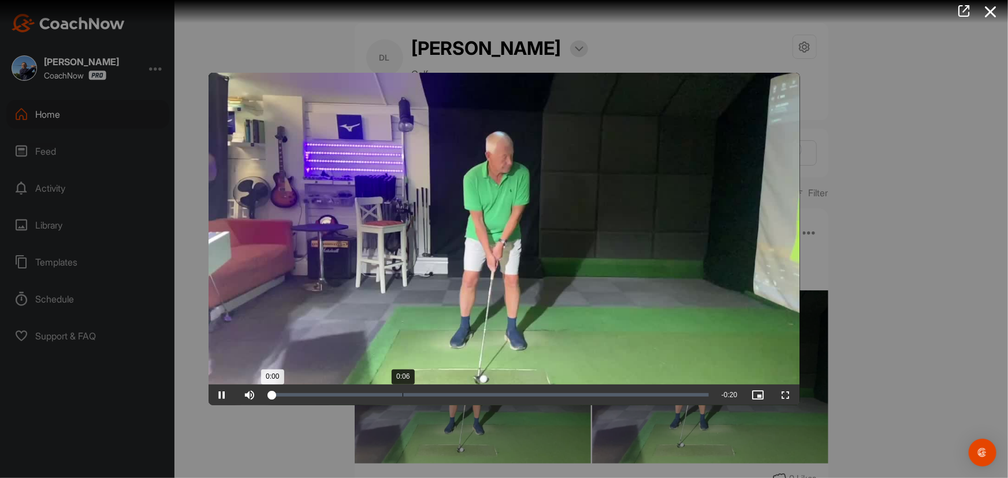
click at [401, 391] on div "Loaded : 1.21% 0:06 0:00" at bounding box center [489, 395] width 451 height 21
click at [429, 391] on div "Loaded : 61.49% 0:07 0:06" at bounding box center [489, 395] width 451 height 21
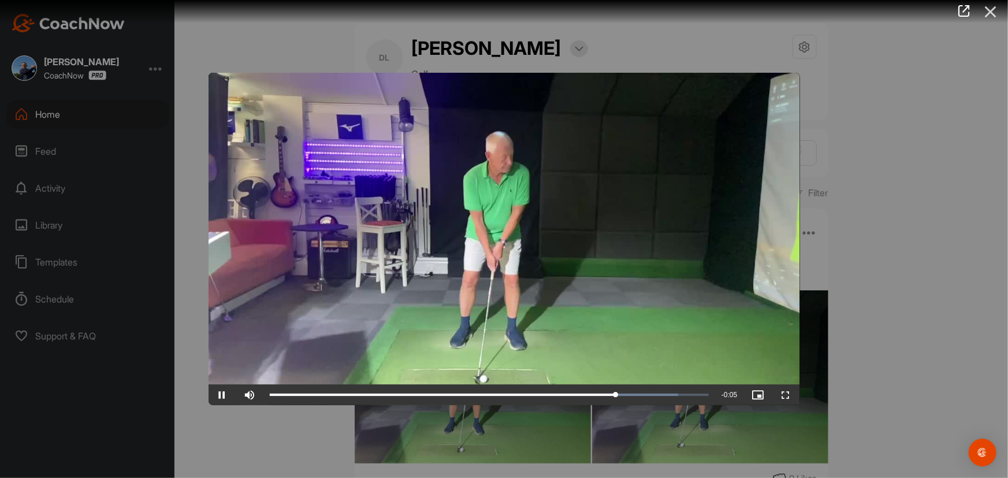
click at [991, 13] on icon at bounding box center [990, 11] width 27 height 21
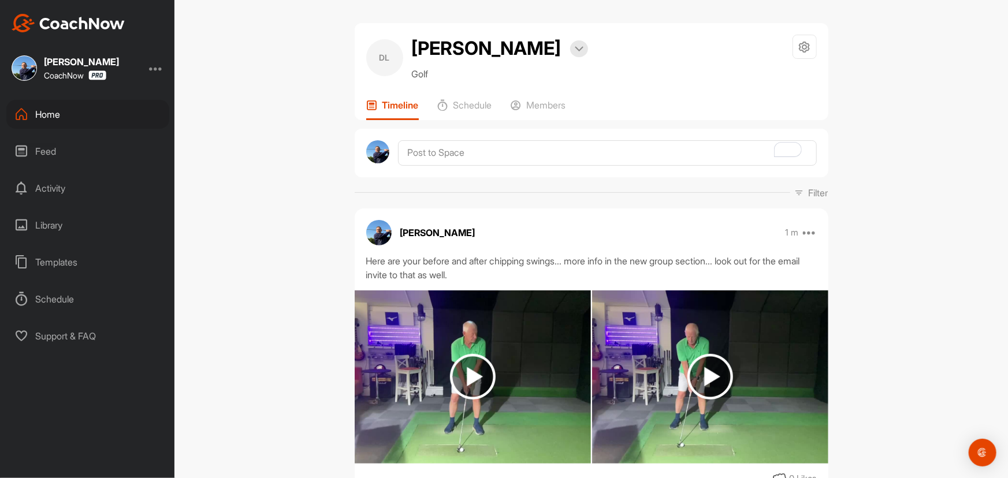
click at [710, 381] on img at bounding box center [710, 377] width 46 height 46
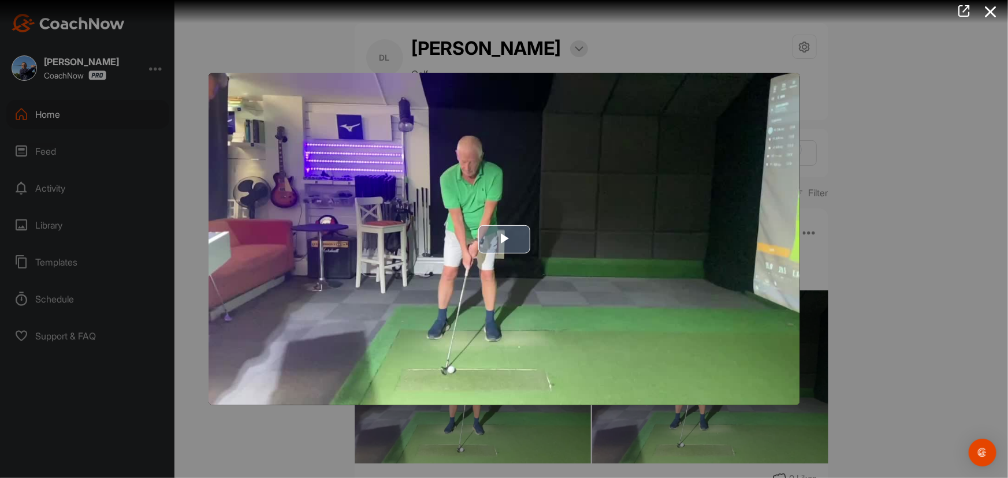
click at [504, 239] on span "Video Player" at bounding box center [504, 239] width 0 height 0
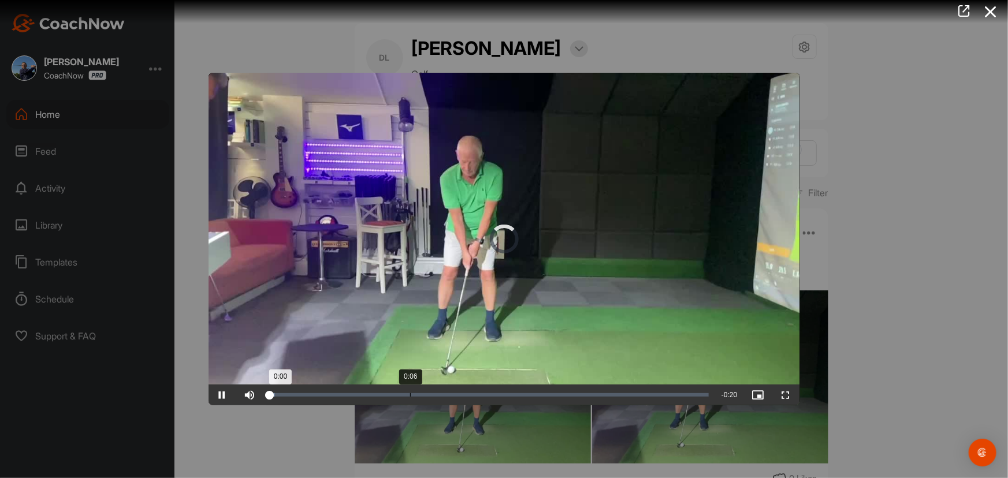
click at [410, 388] on div "Loaded : 1.25% 0:06 0:00" at bounding box center [489, 395] width 451 height 21
click at [428, 394] on div "Loaded : 1.25% 0:07 0:06" at bounding box center [490, 394] width 440 height 3
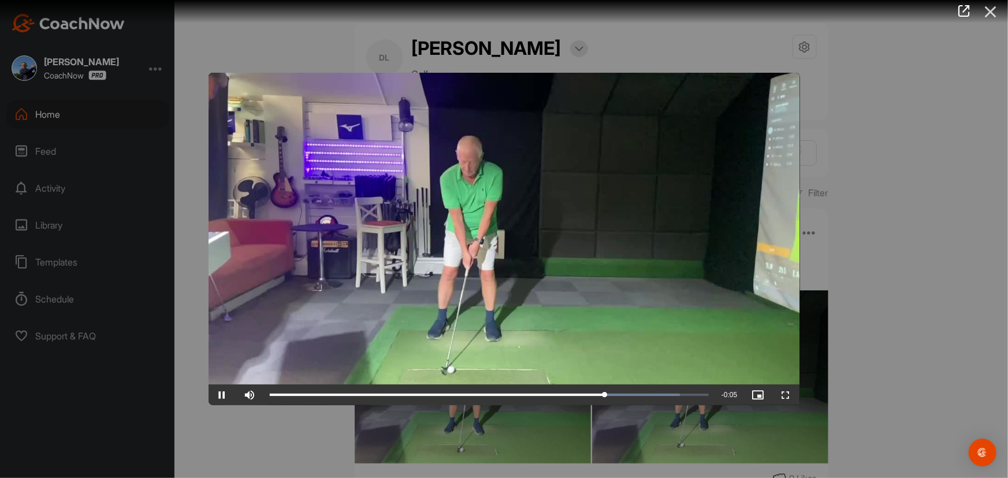
click at [994, 12] on icon at bounding box center [990, 11] width 27 height 21
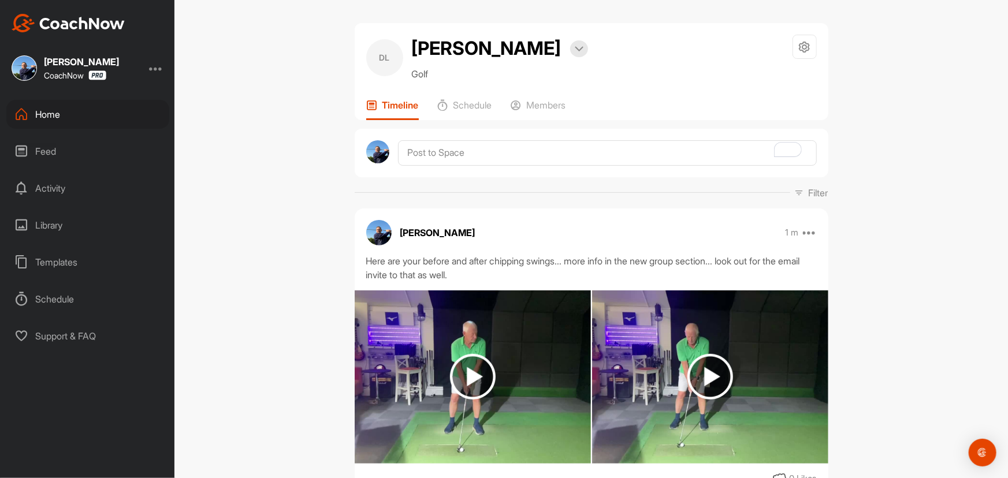
drag, startPoint x: 810, startPoint y: 232, endPoint x: 742, endPoint y: 244, distance: 69.9
click at [811, 232] on icon at bounding box center [810, 233] width 14 height 14
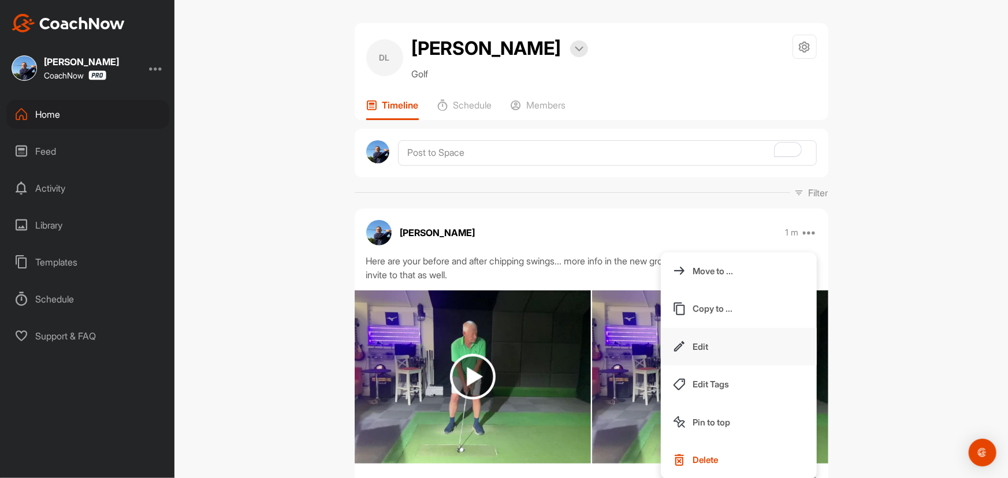
click at [708, 342] on button "Edit" at bounding box center [739, 347] width 156 height 38
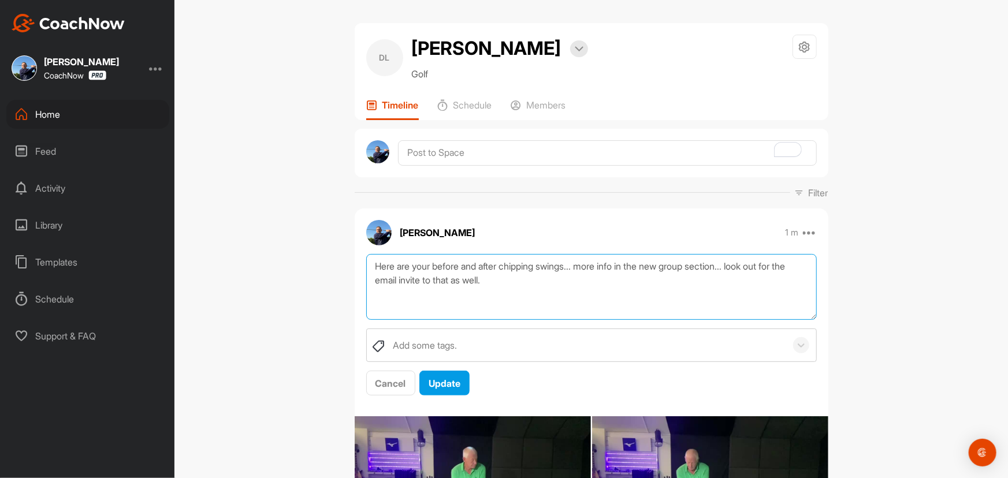
click at [585, 266] on textarea "Here are your before and after chipping swings... more info in the new group se…" at bounding box center [591, 287] width 450 height 66
click at [743, 293] on textarea "Here are your before and after chipping swings... big difference!! More info in…" at bounding box center [591, 287] width 450 height 66
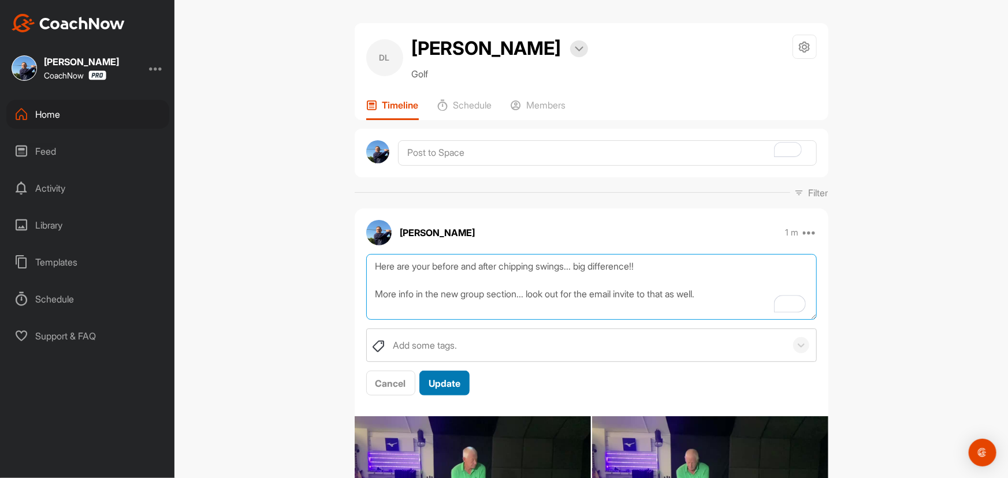
type textarea "Here are your before and after chipping swings... big difference!! More info in…"
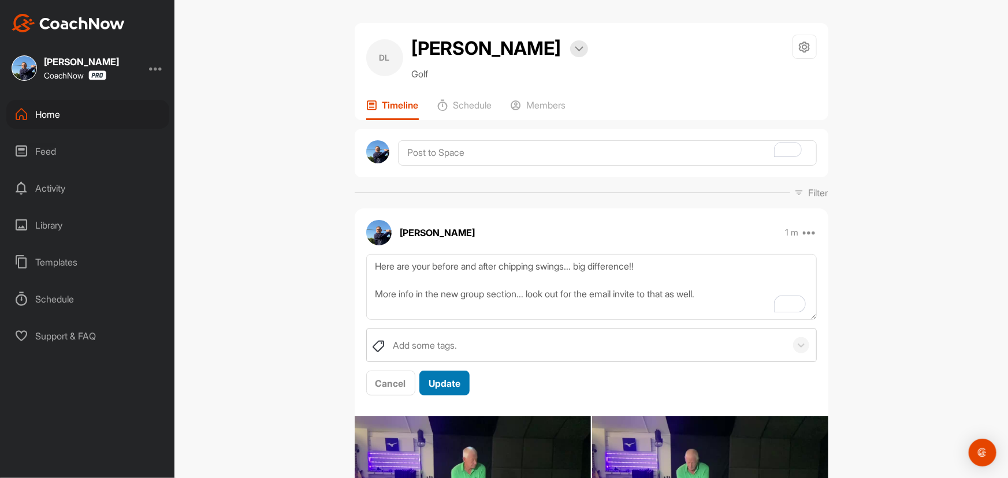
click at [441, 384] on span "Update" at bounding box center [445, 384] width 32 height 12
